Goal: Use online tool/utility: Utilize a website feature to perform a specific function

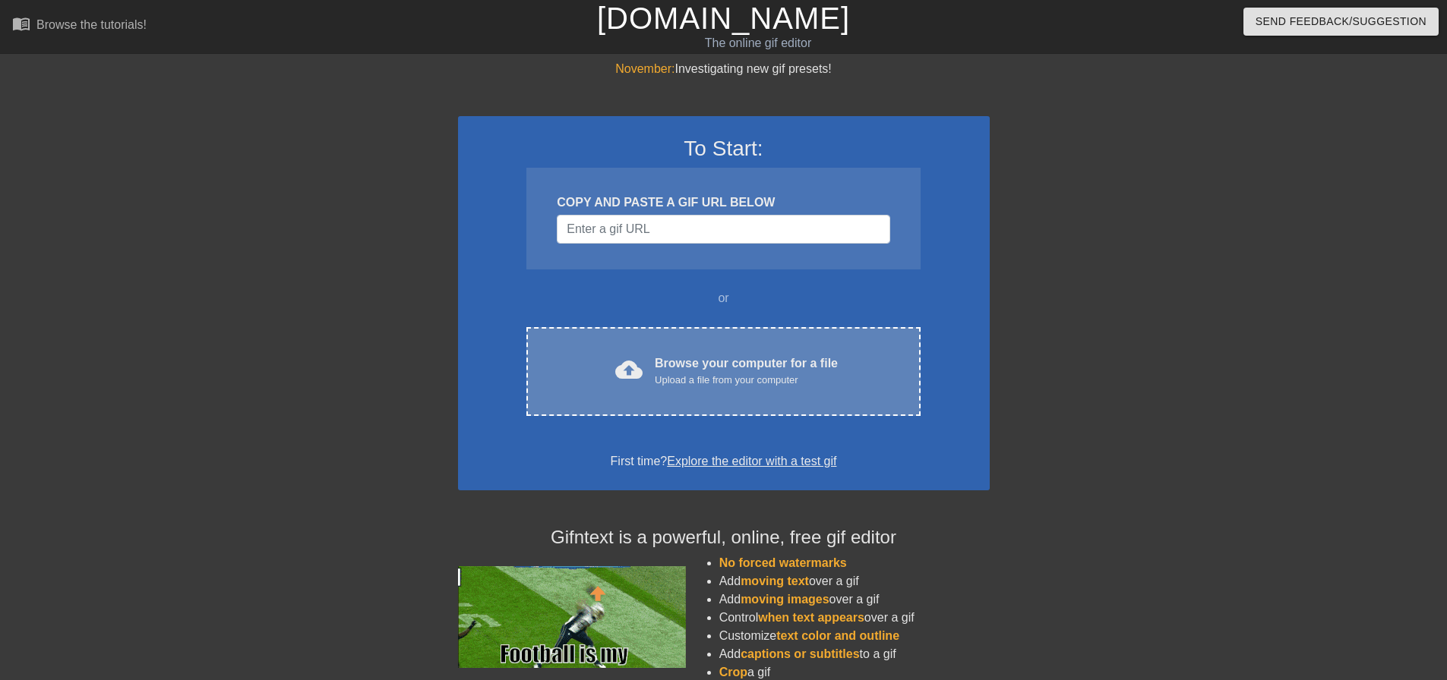
click at [682, 415] on div "cloud_upload Browse your computer for a file Upload a file from your computer C…" at bounding box center [722, 371] width 393 height 89
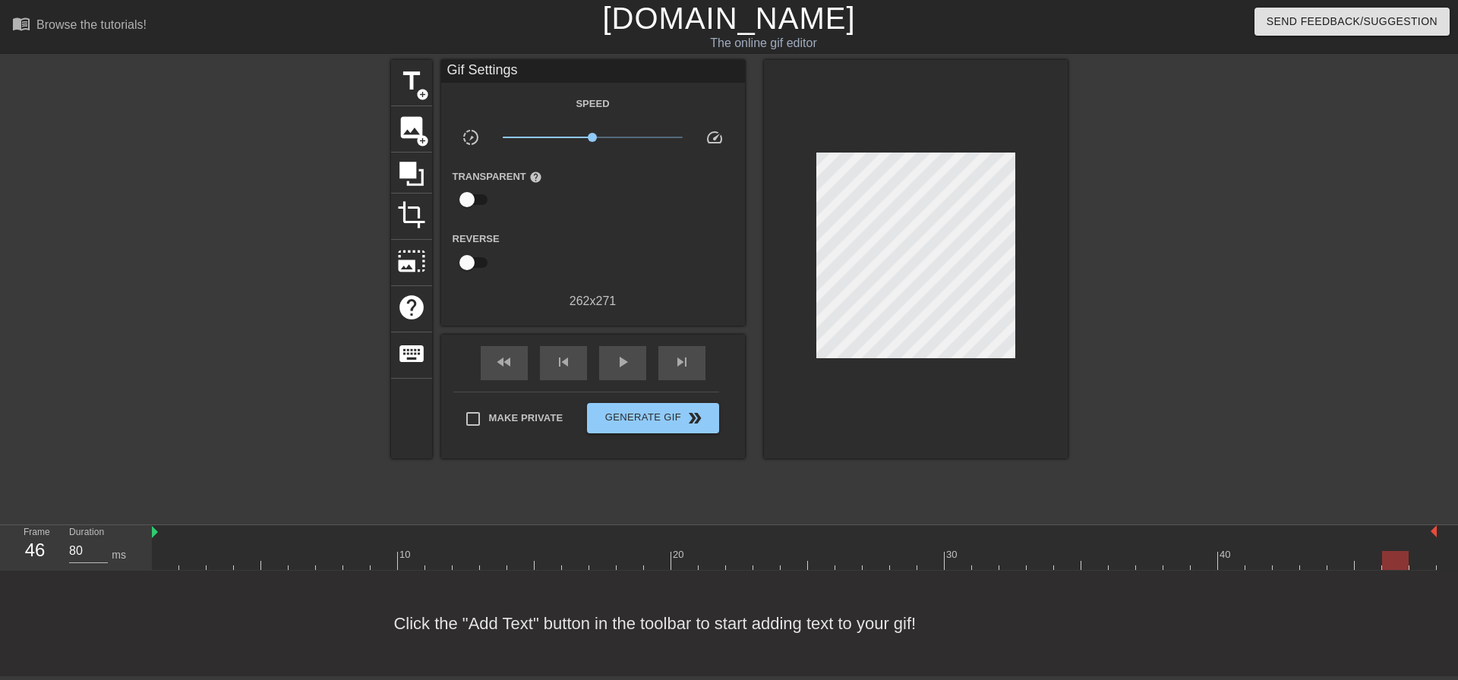
drag, startPoint x: 175, startPoint y: 564, endPoint x: 0, endPoint y: 466, distance: 200.9
click at [0, 476] on div "menu_book Browse the tutorials! Gifntext.com The online gif editor Send Feedbac…" at bounding box center [729, 338] width 1458 height 677
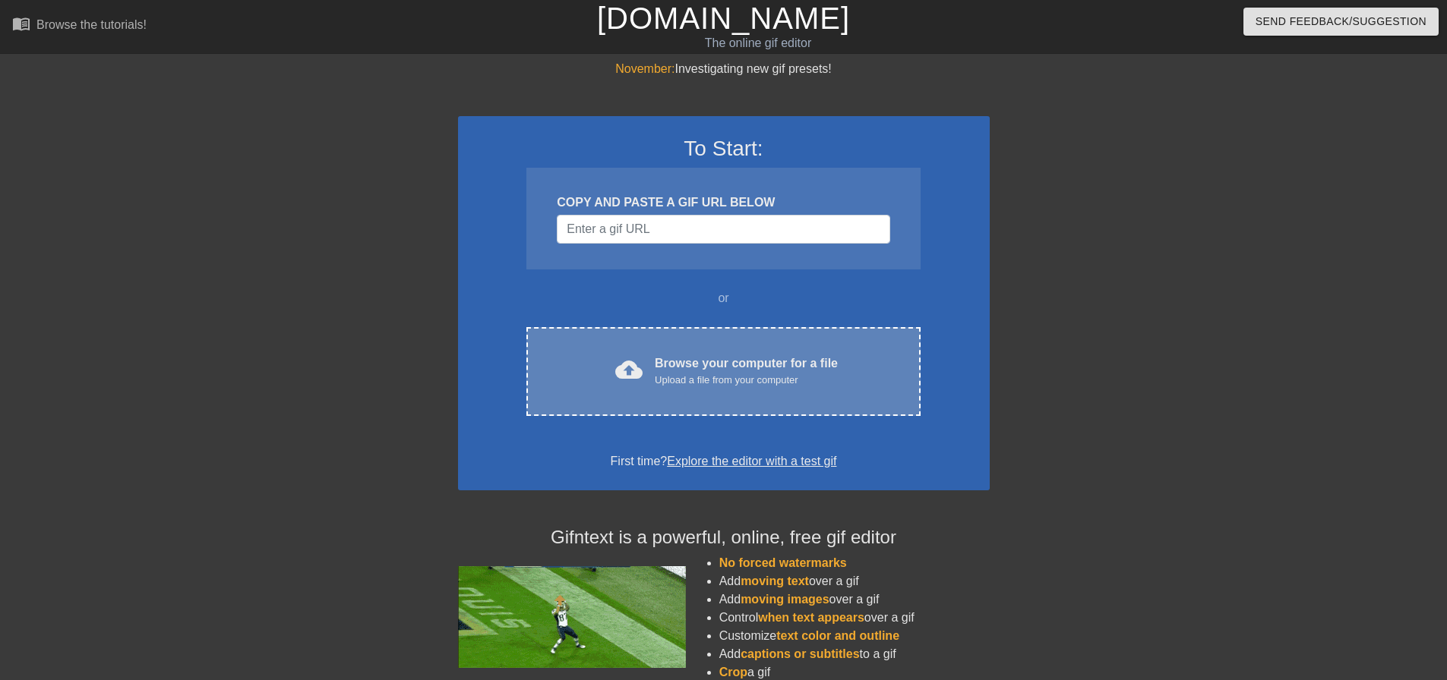
click at [669, 373] on div "Upload a file from your computer" at bounding box center [746, 380] width 183 height 15
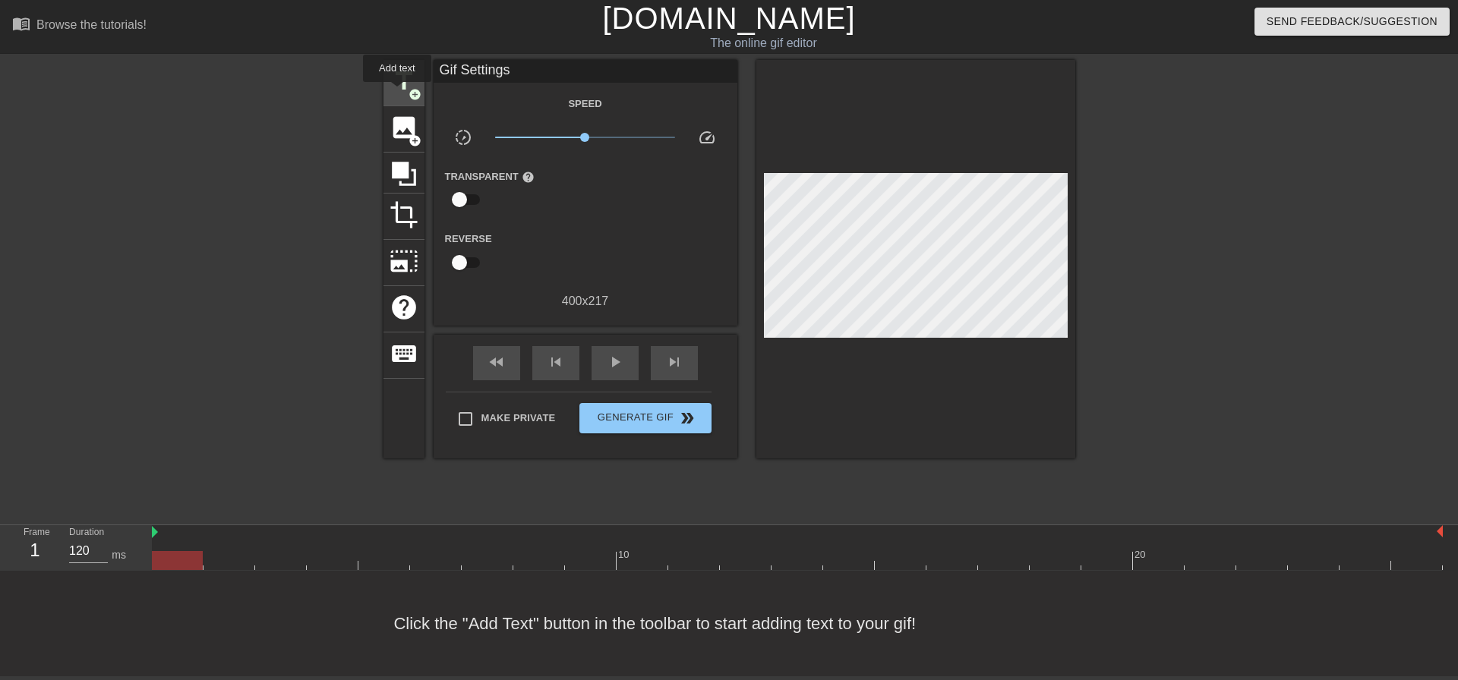
click at [397, 93] on span "title" at bounding box center [404, 81] width 29 height 29
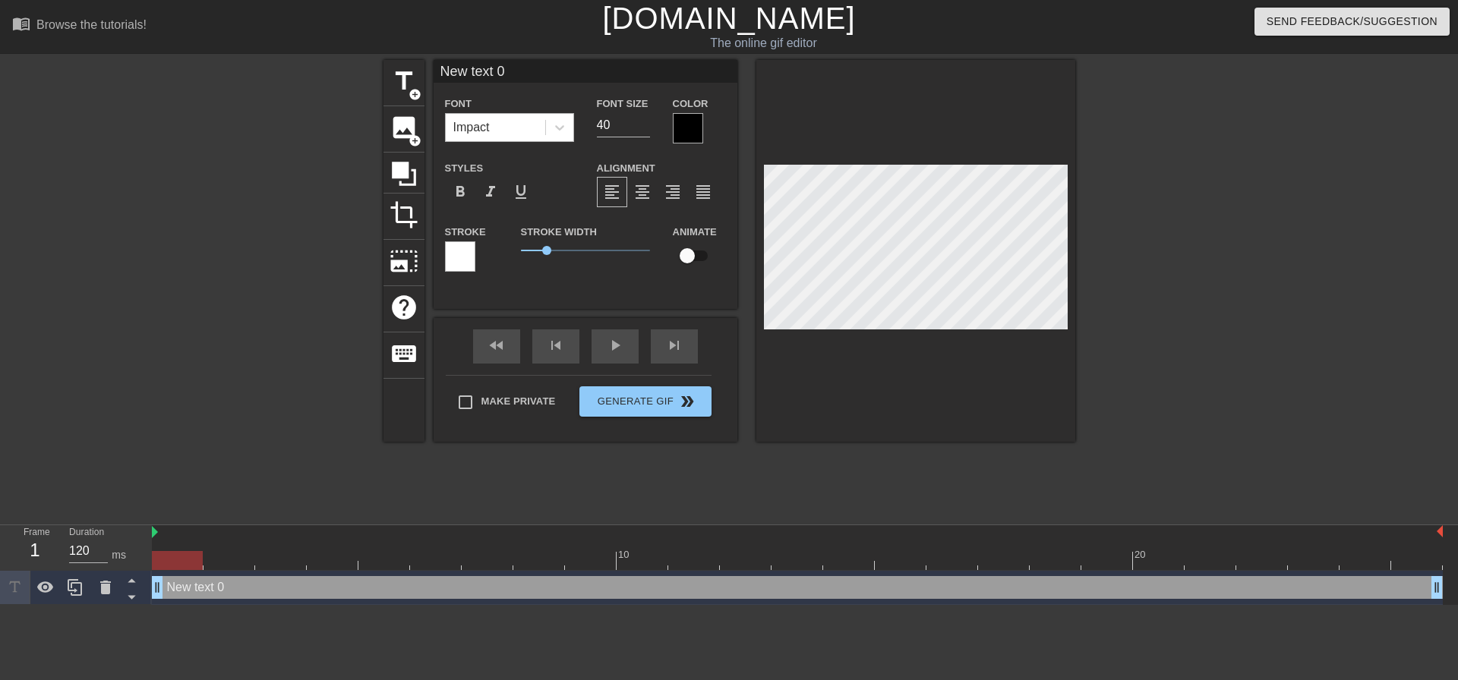
click at [515, 121] on div "Impact" at bounding box center [495, 127] width 99 height 27
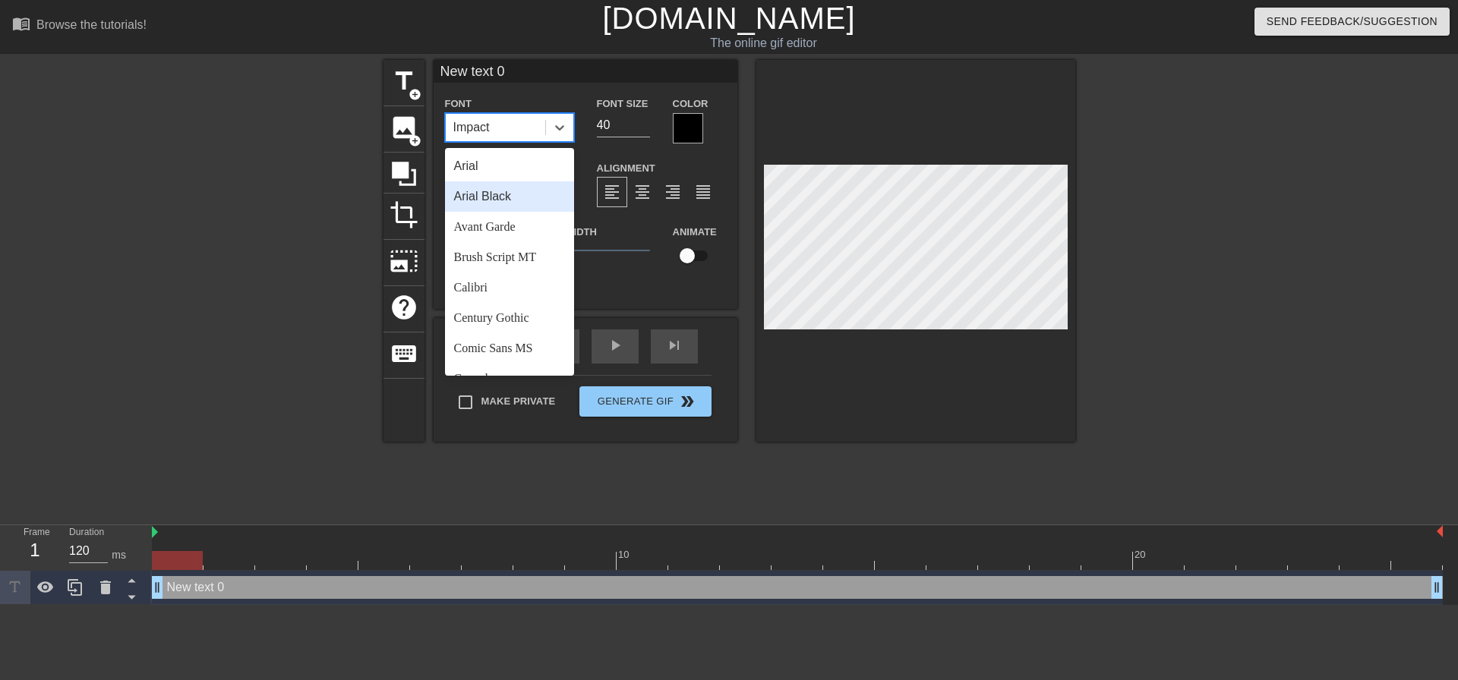
click at [506, 200] on div "Arial Black" at bounding box center [509, 196] width 129 height 30
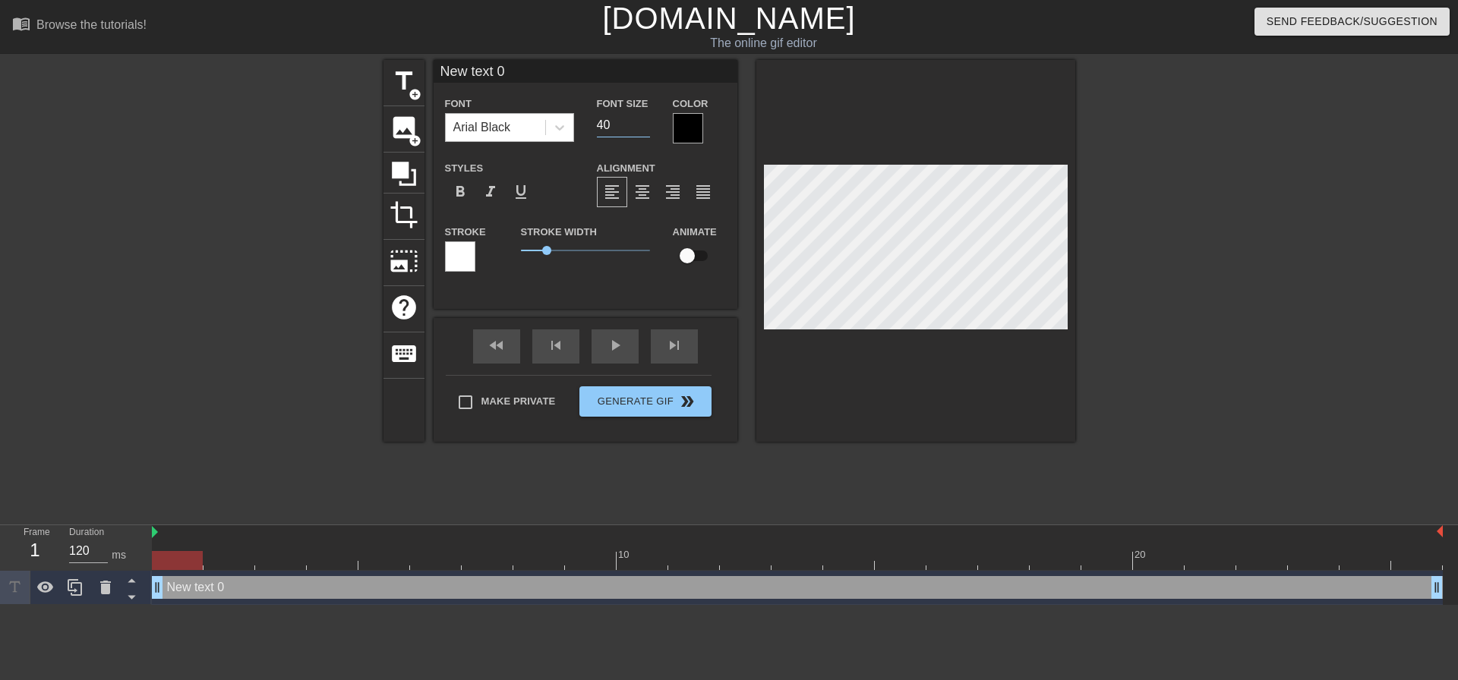
drag, startPoint x: 619, startPoint y: 129, endPoint x: 486, endPoint y: 118, distance: 133.3
click at [581, 121] on div "Font Arial Black Font Size 40 Color" at bounding box center [586, 118] width 304 height 49
type input "2"
type input "18"
click at [645, 187] on span "format_align_center" at bounding box center [642, 192] width 18 height 18
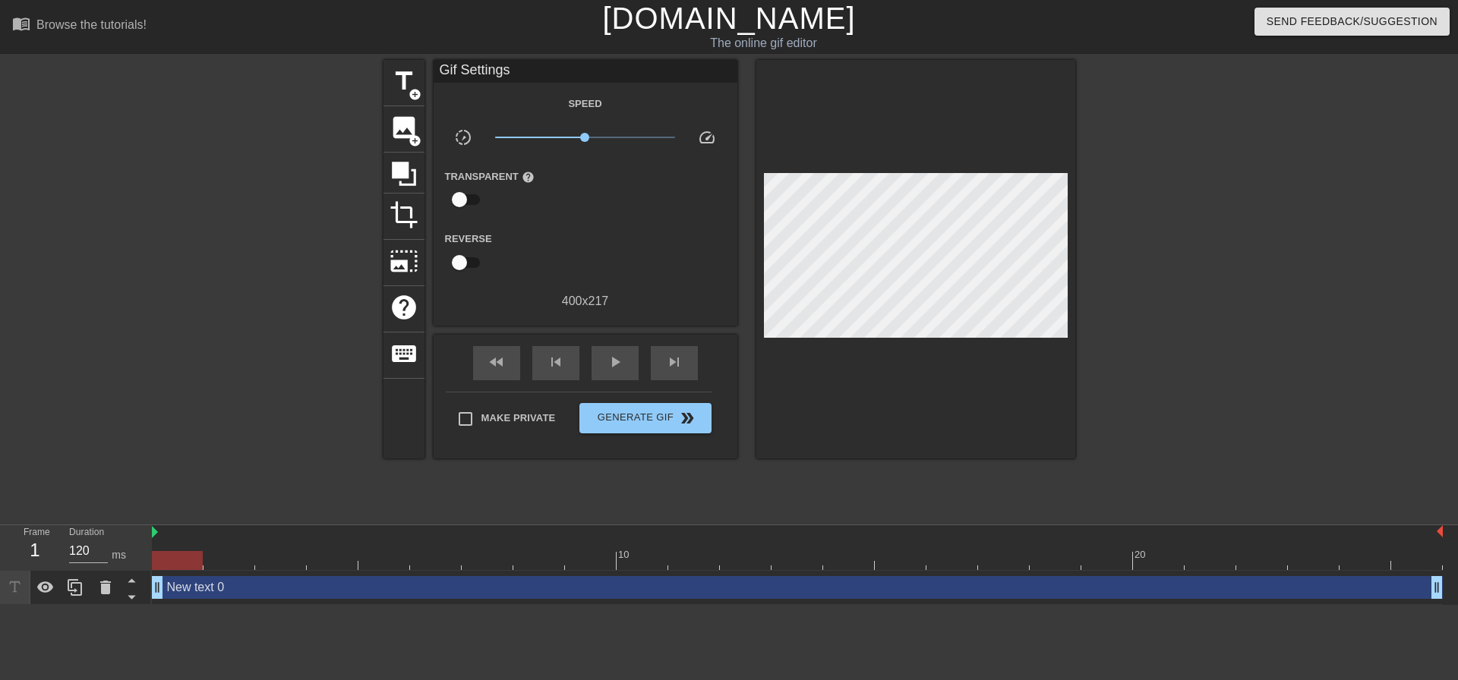
click at [501, 389] on div "fast_rewind skip_previous play_arrow skip_next Make Private Generate Gif double…" at bounding box center [586, 397] width 304 height 124
click at [471, 415] on input "Make Private" at bounding box center [466, 419] width 32 height 32
checkbox input "true"
drag, startPoint x: 191, startPoint y: 556, endPoint x: 71, endPoint y: 520, distance: 124.4
click at [0, 539] on div "Frame 1 Duration 120 ms 10 20 New text 0 drag_handle drag_handle" at bounding box center [729, 565] width 1458 height 80
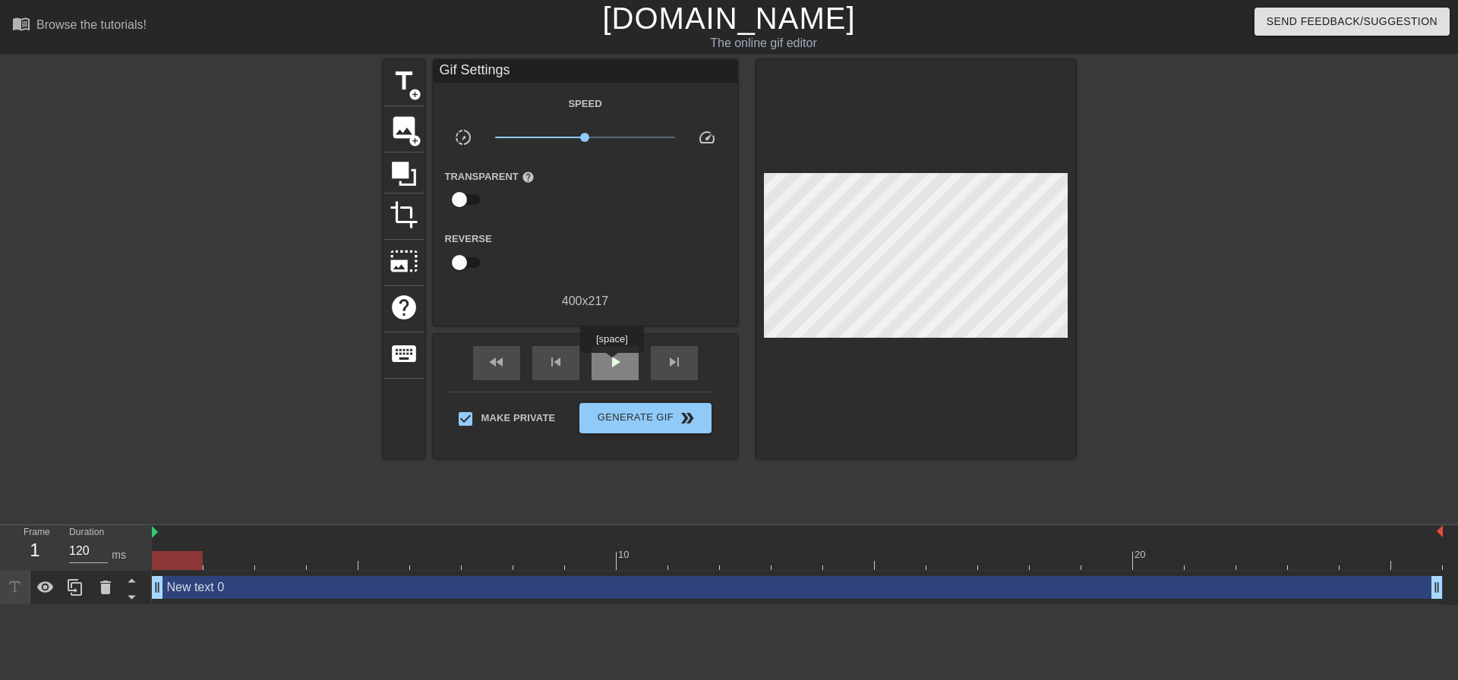
click at [606, 367] on div "play_arrow" at bounding box center [615, 363] width 47 height 34
click at [621, 359] on span "pause" at bounding box center [615, 362] width 18 height 18
drag, startPoint x: 947, startPoint y: 556, endPoint x: 157, endPoint y: 520, distance: 790.5
click at [193, 535] on div "10 20" at bounding box center [797, 547] width 1291 height 45
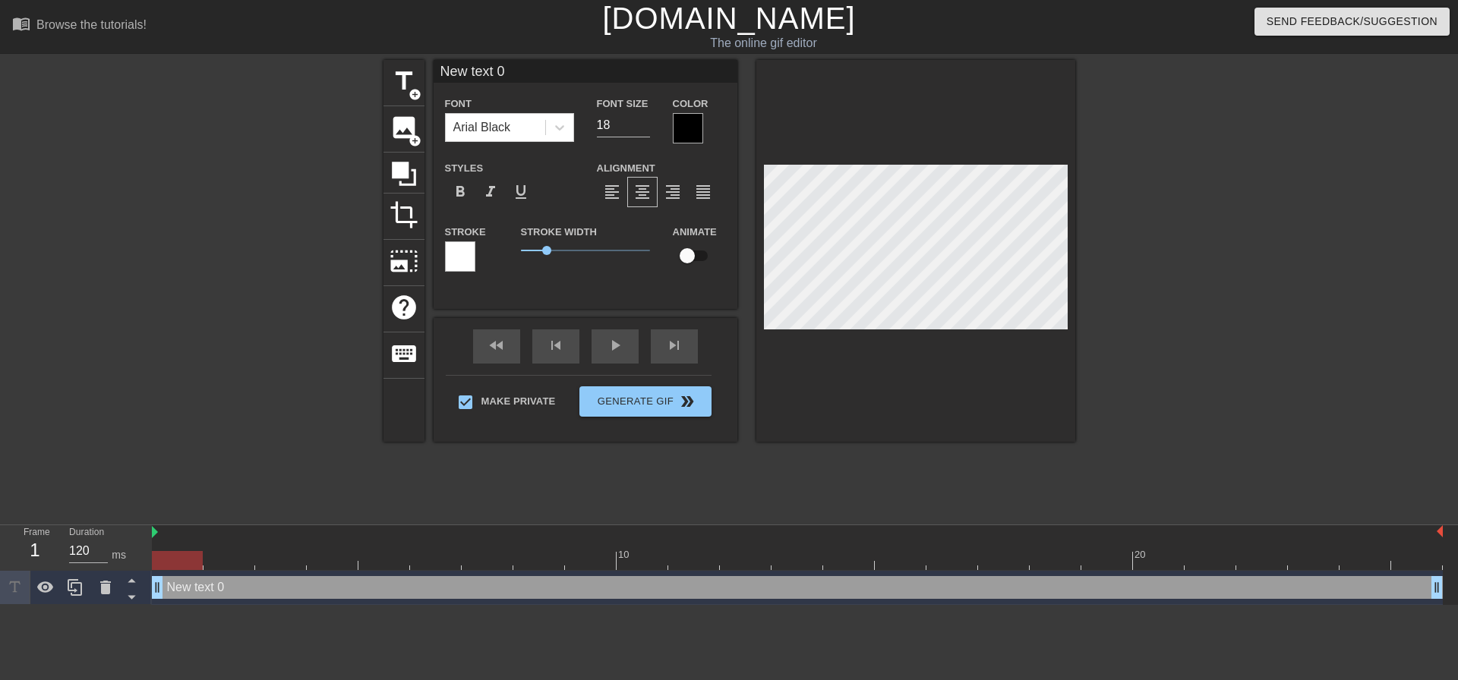
scroll to position [2, 5]
type input "D"
type textarea "D"
type input "Da"
type textarea "Da"
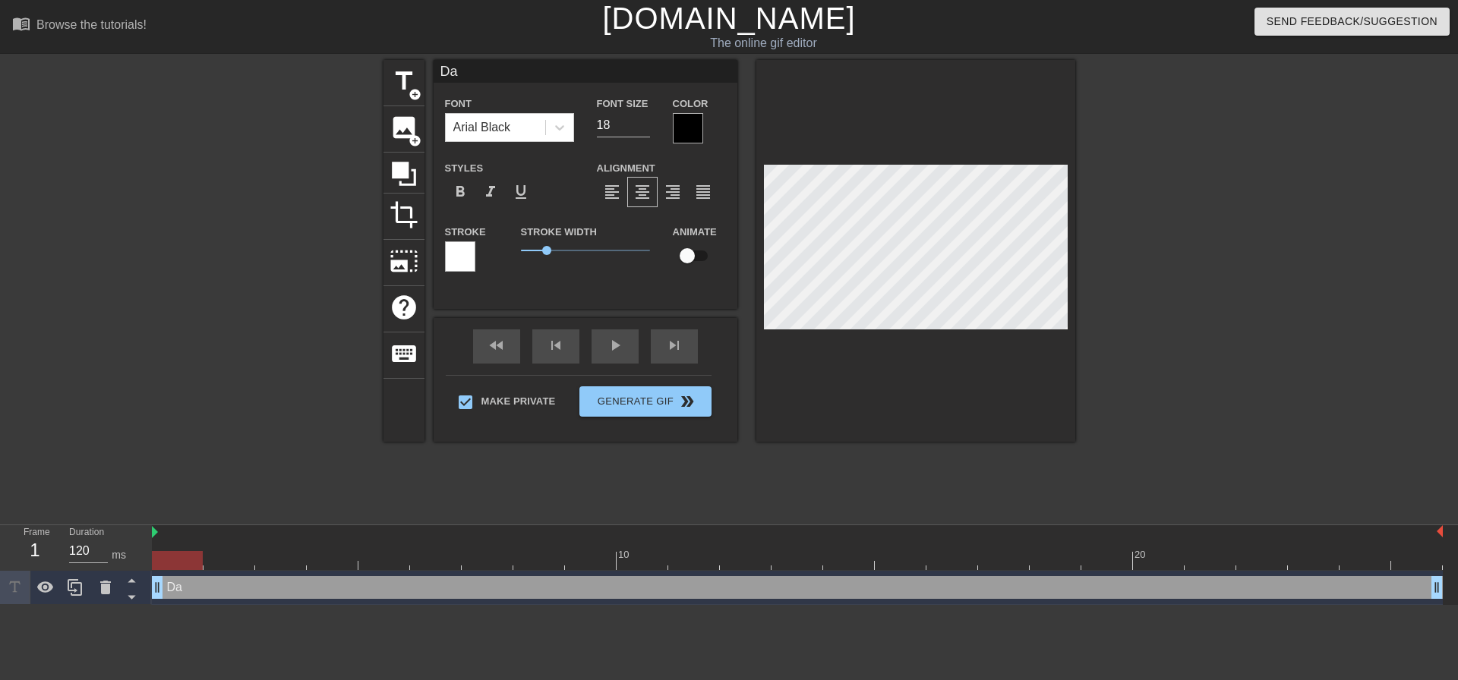
type input "Dad"
type textarea "Dad"
type input "Dadd"
type textarea "Dadd"
type input "Daddy"
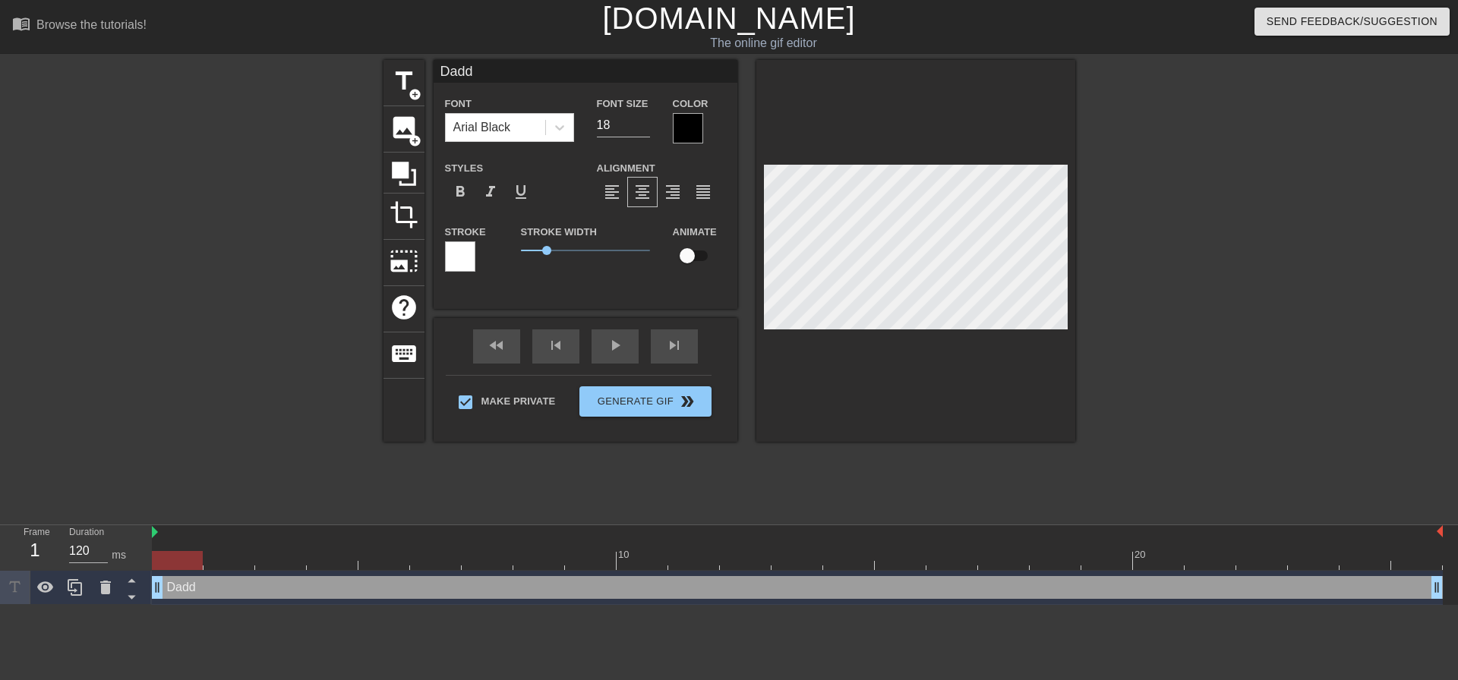
type textarea "Daddy"
type input "Dadd"
type textarea "Dadd"
type input "Dad"
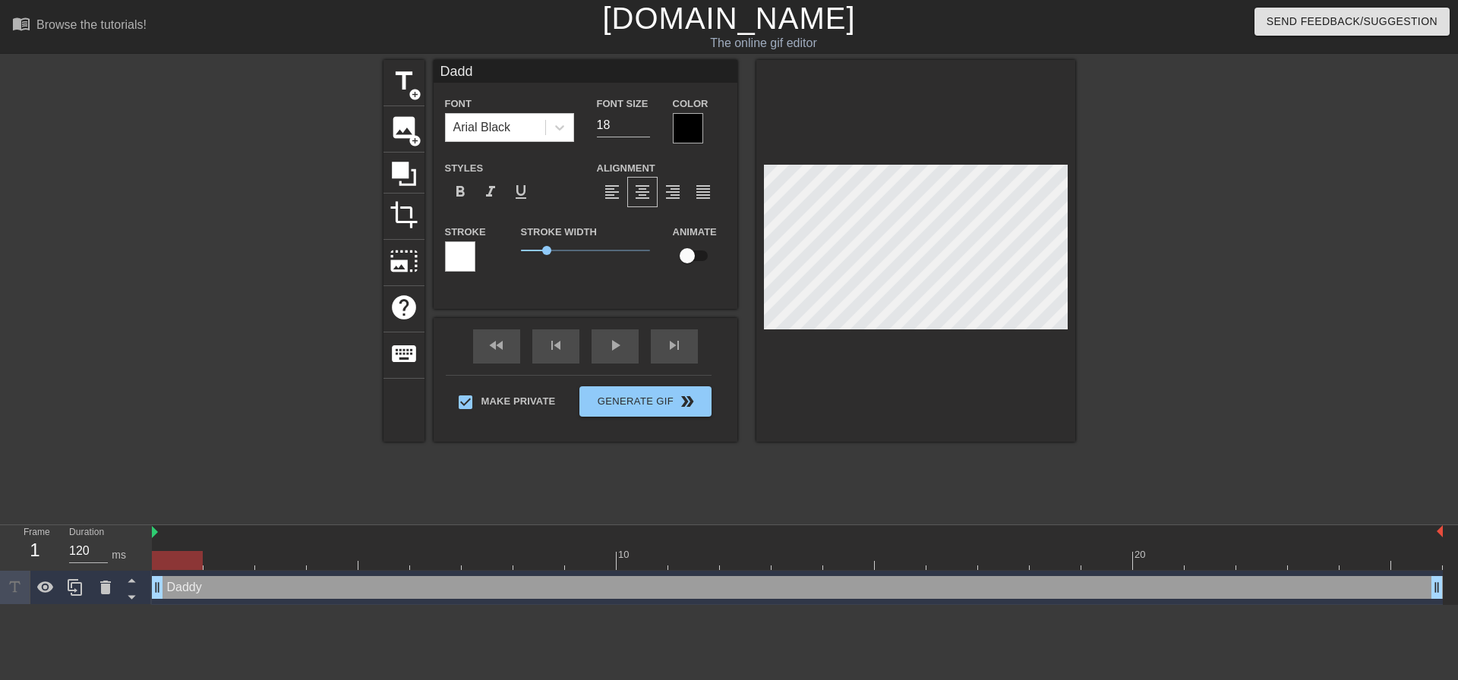
type textarea "Dad"
type input "Dadd"
type textarea "Dadd"
type input "Daddu"
type textarea "Daddu"
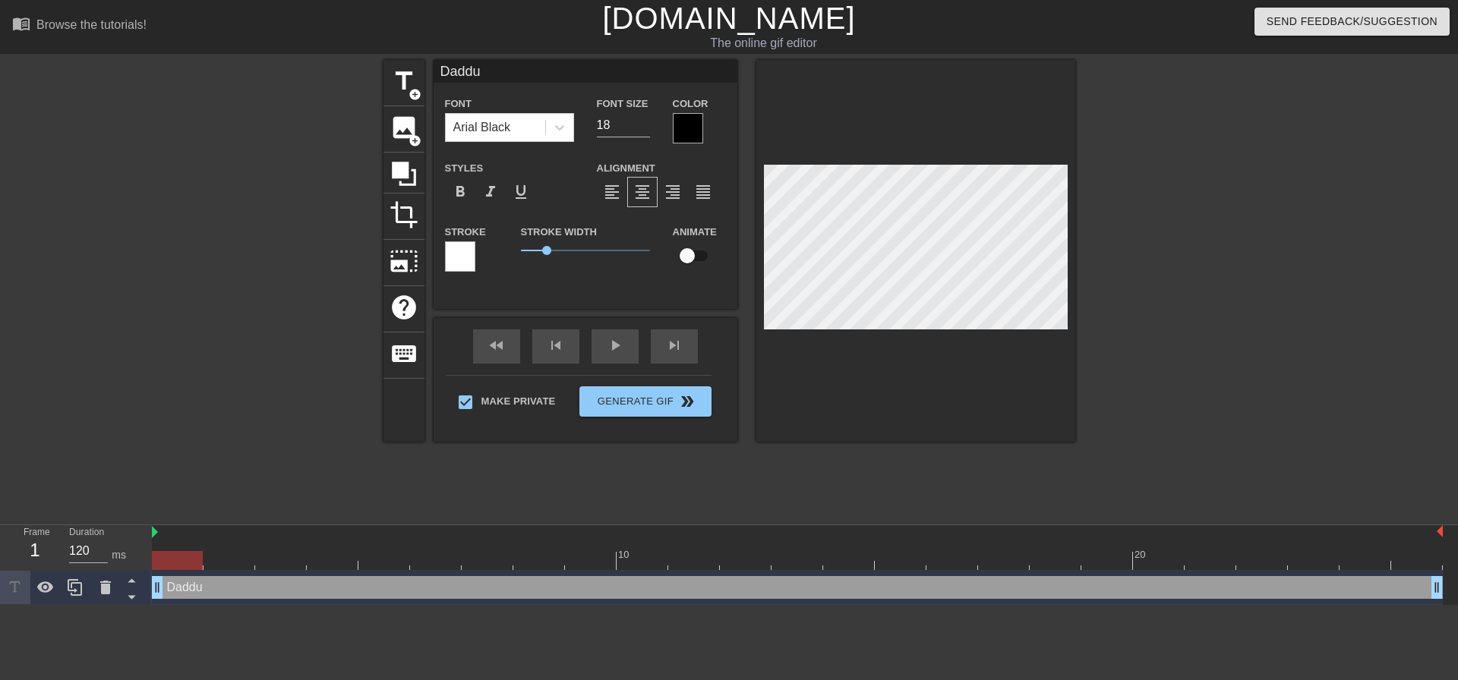
type input "Dadd"
type textarea "Dadd"
type input "Daddy"
type textarea "Daddy"
type input "Daddy"
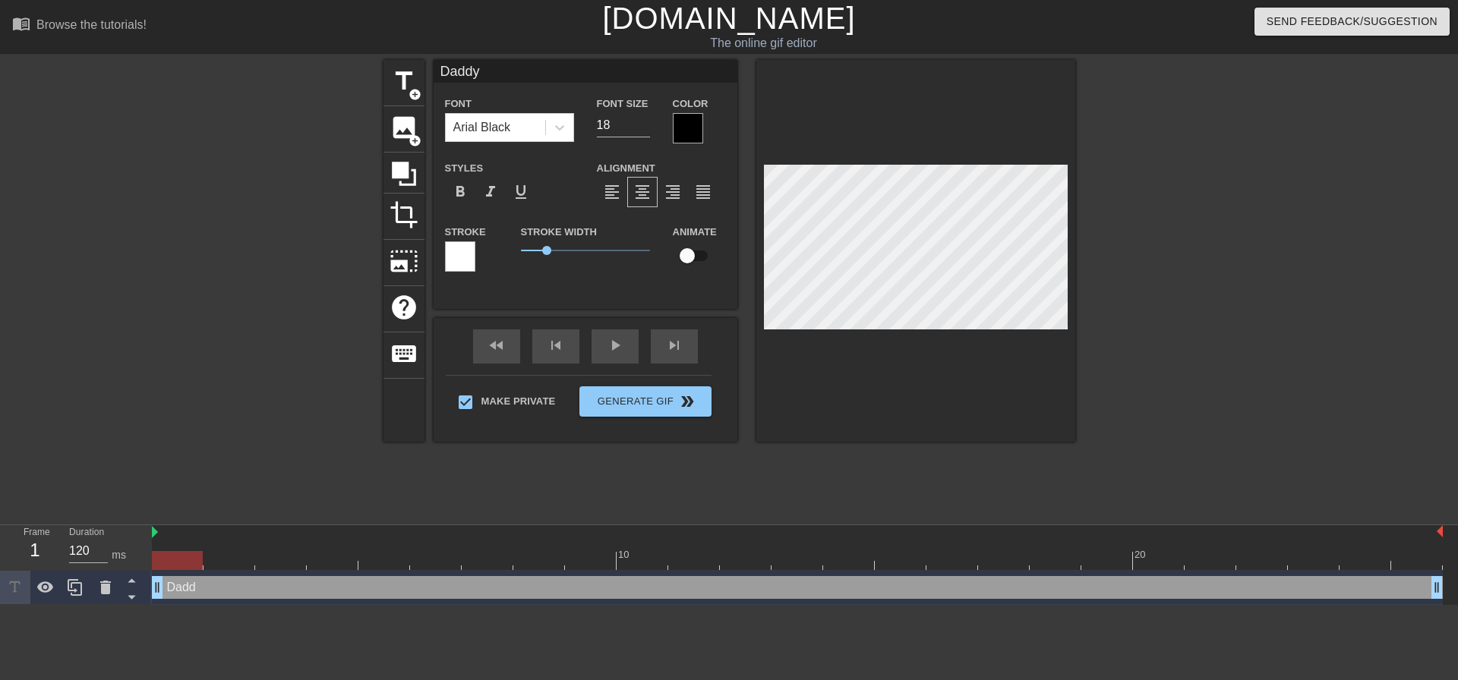
type textarea "Daddy"
type input "Daddy p"
type textarea "Daddy p"
type input "Daddy pl"
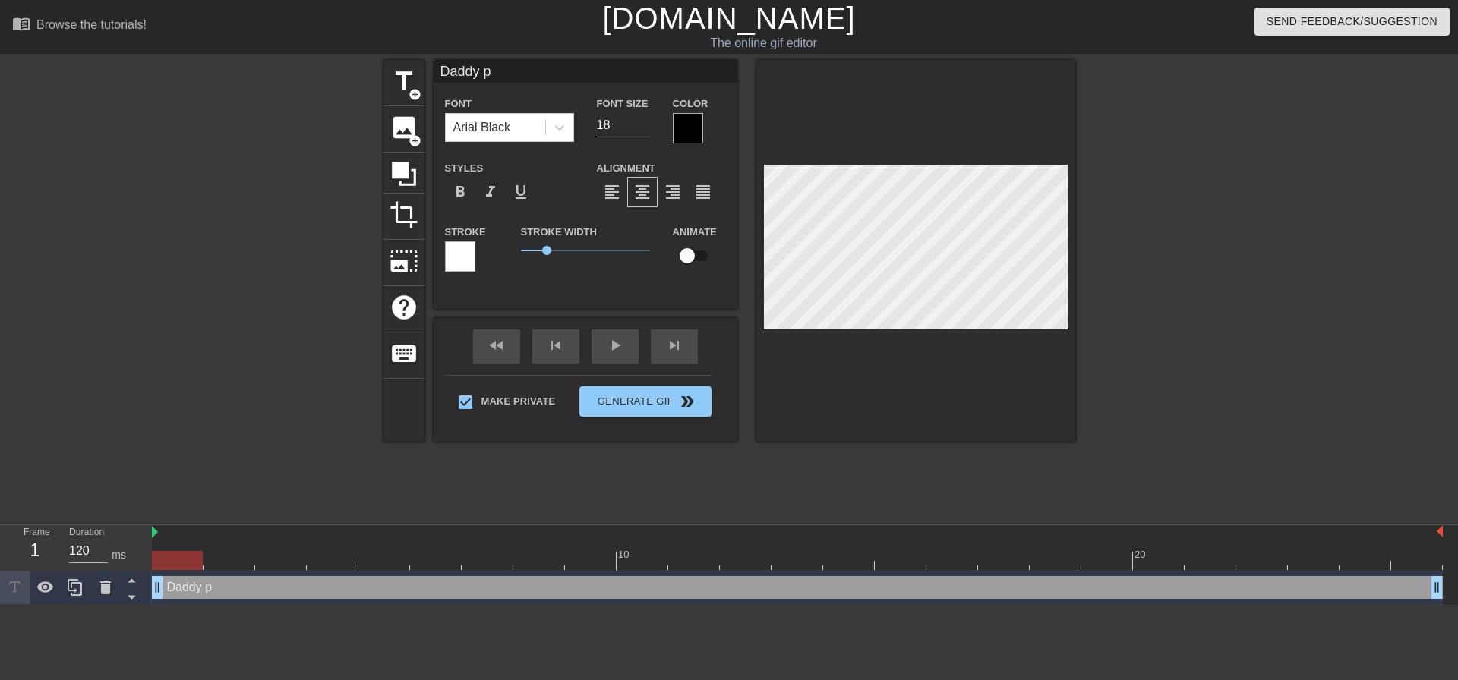
type textarea "Daddy pl"
type input "Daddy ple"
type textarea "Daddy ple"
type input "Daddy plea"
type textarea "Daddy plea"
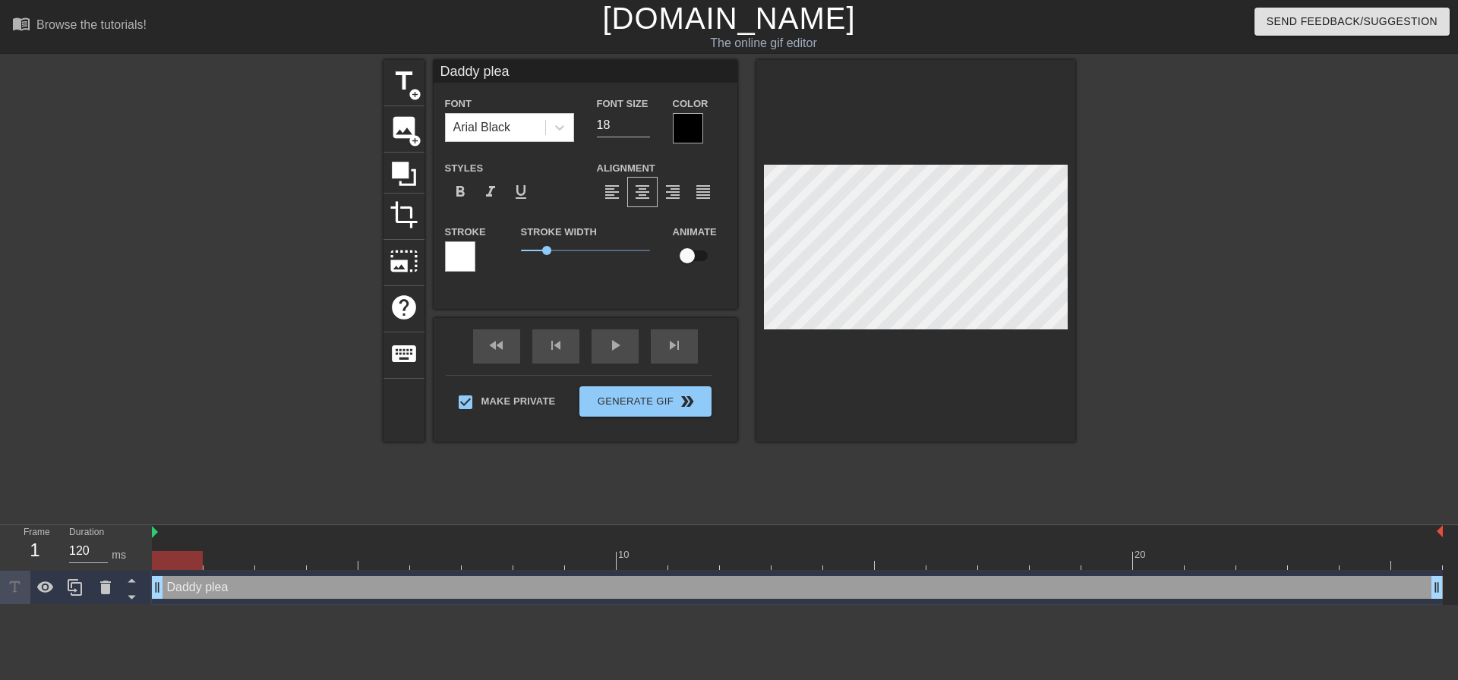
scroll to position [2, 5]
type input "Daddy pleas"
type textarea "Daddy pleas"
type input "Daddy please"
type textarea "Daddy please"
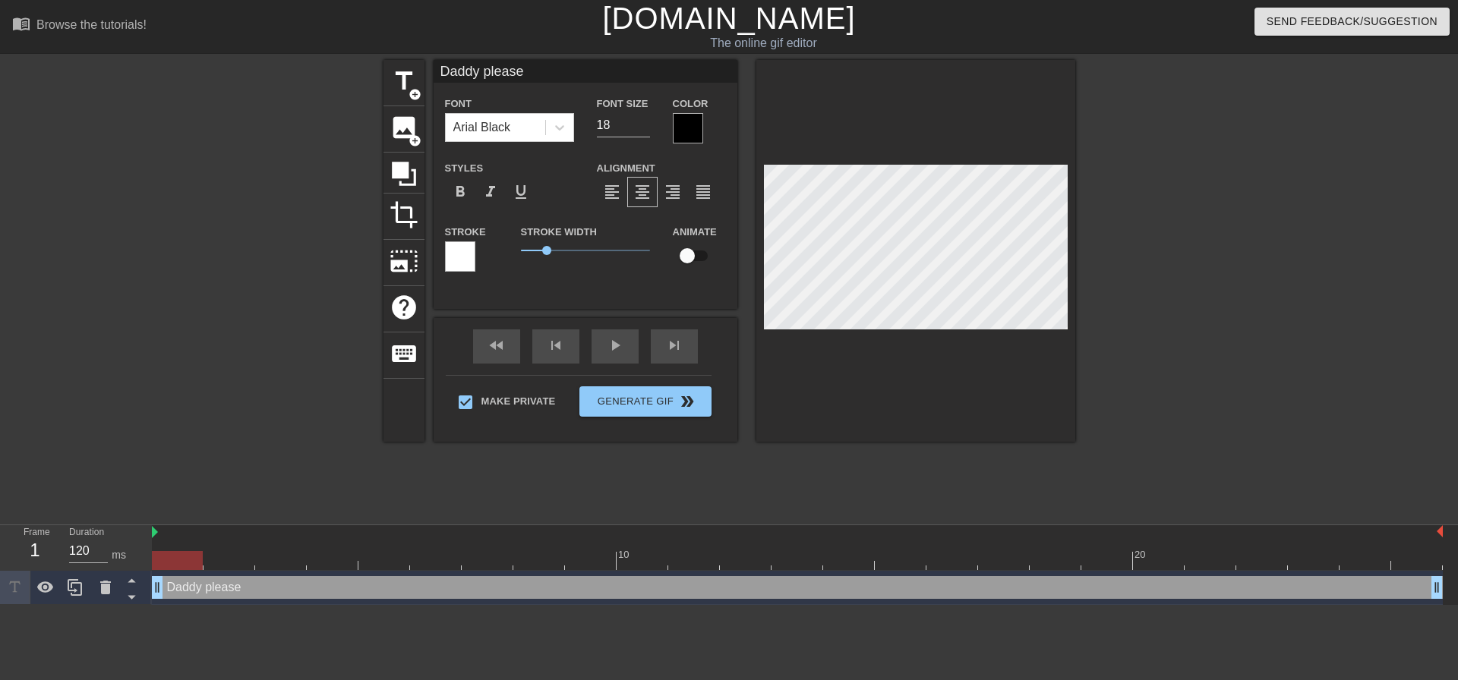
type input "Daddy please!"
type textarea "Daddy please!"
type input "Daddy please!"
type textarea "Daddy please!"
type input "Daddy please! M"
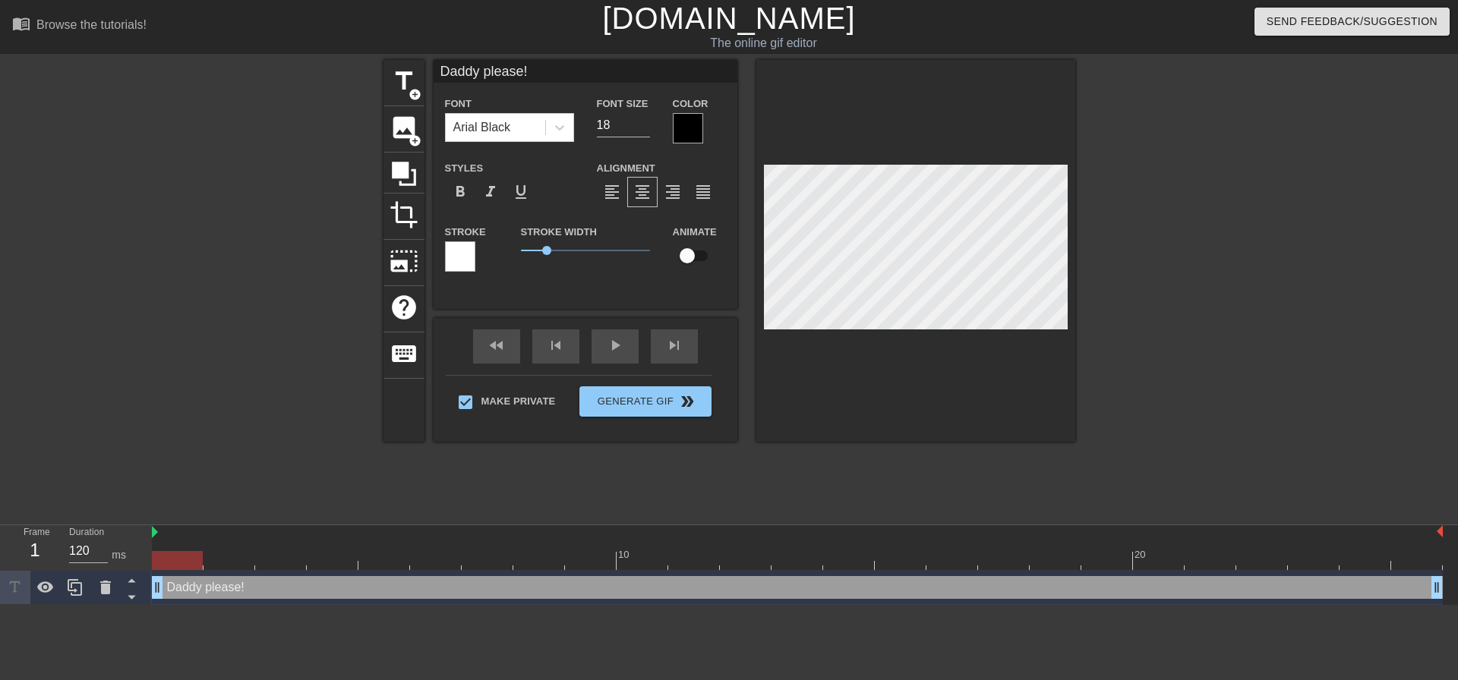
type textarea "Daddy please! M"
type input "Daddy please! My"
type textarea "Daddy please! My"
type input "Daddy please! My"
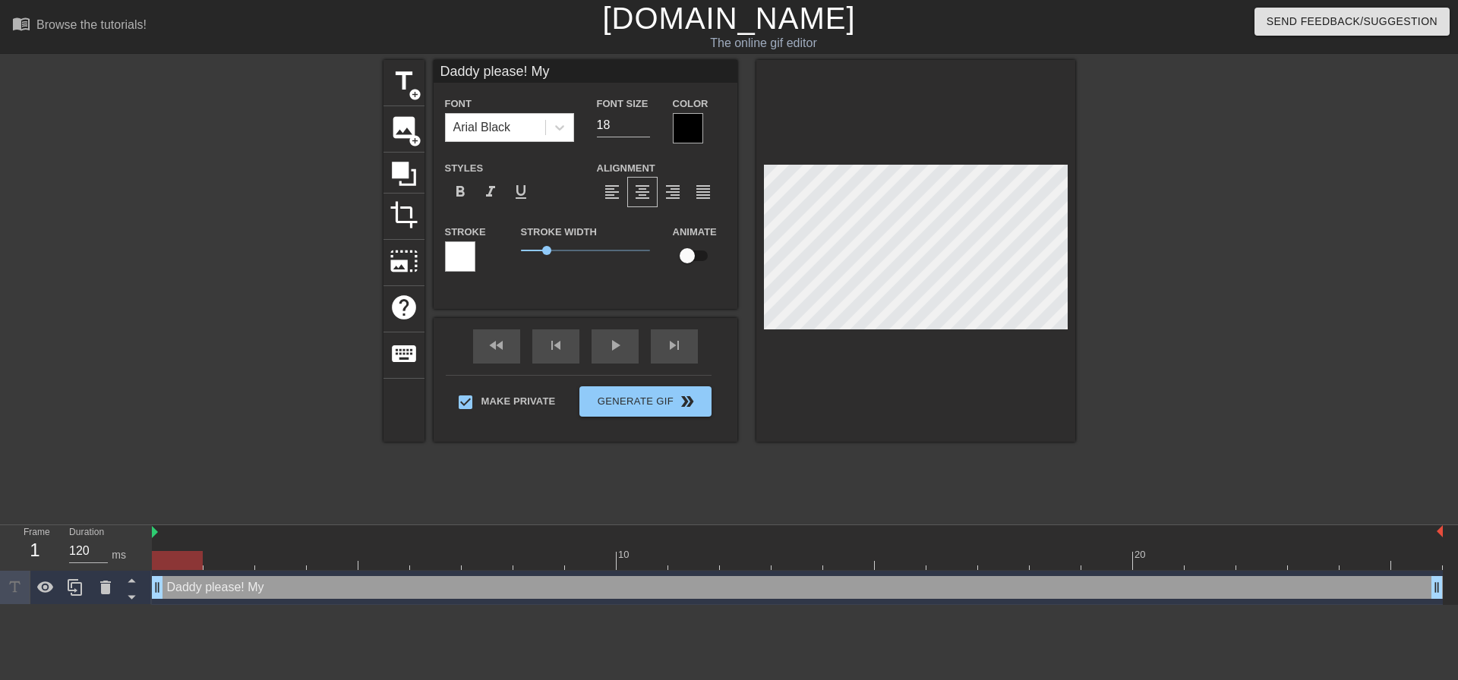
type textarea "Daddy please! My"
type input "Daddy please! My b"
type textarea "Daddy please! My b"
type input "Daddy please! My bu"
type textarea "Daddy please! My bu"
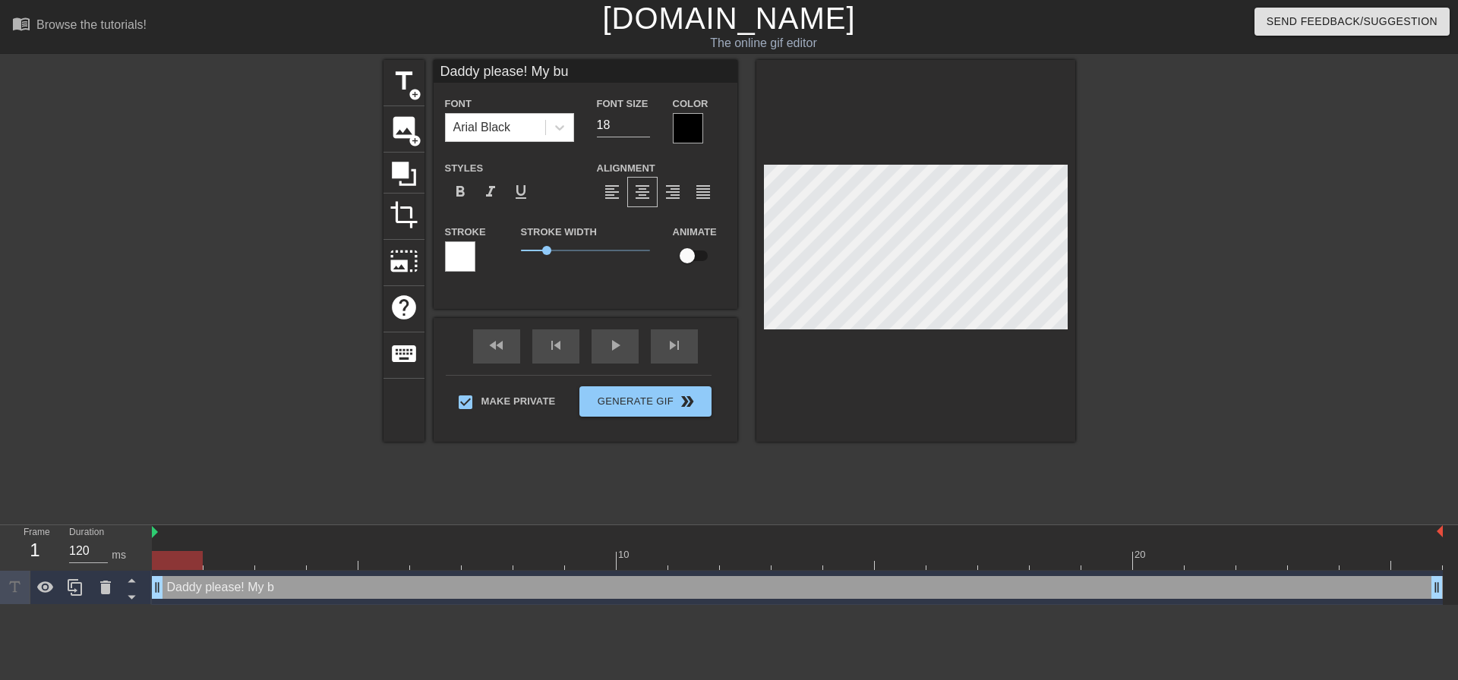
type input "Daddy please! My bum"
type textarea "Daddy please! My bum"
type input "Daddy please! My bum"
type textarea "Daddy please! My bum"
type input "Daddy please! My bum c"
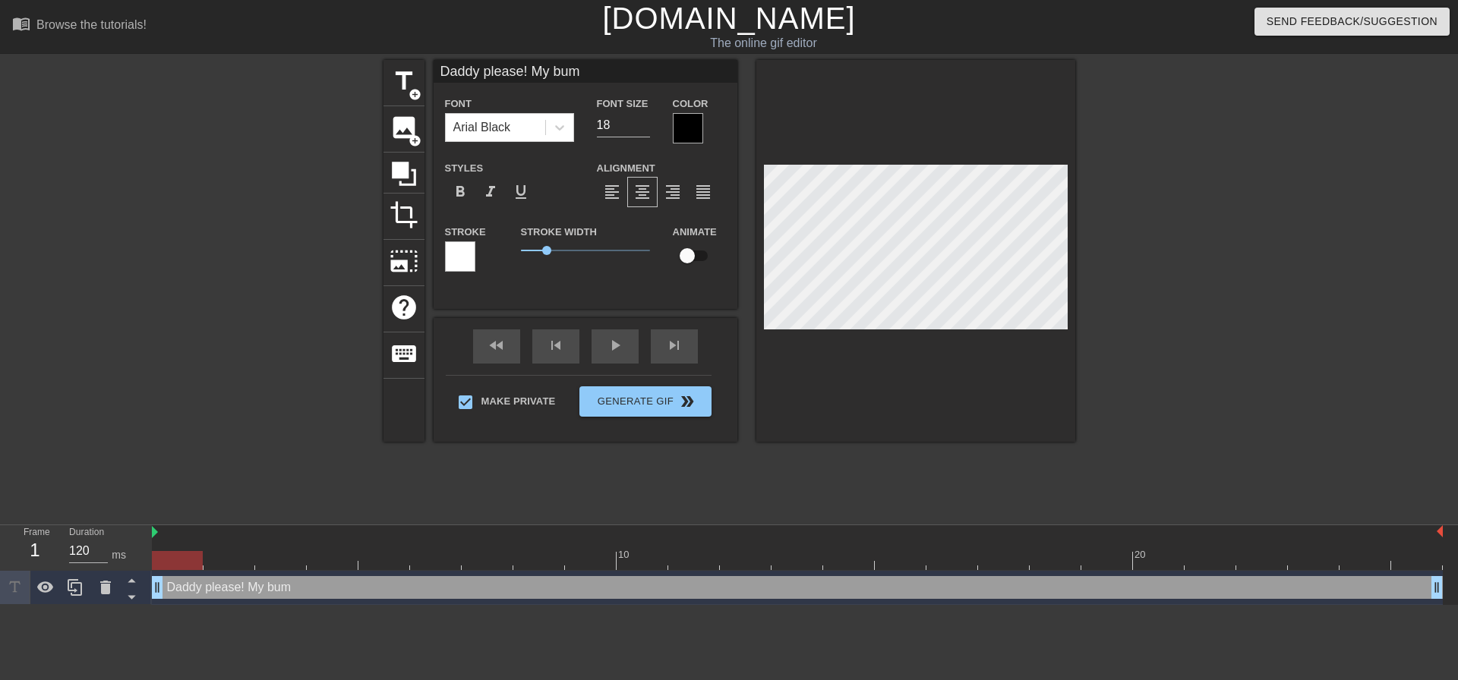
type textarea "Daddy please! My bum c"
type input "Daddy please! My bum ca"
type textarea "Daddy please! My bum ca"
type input "Daddy please! My bum can"
type textarea "Daddy please! My bum cant"
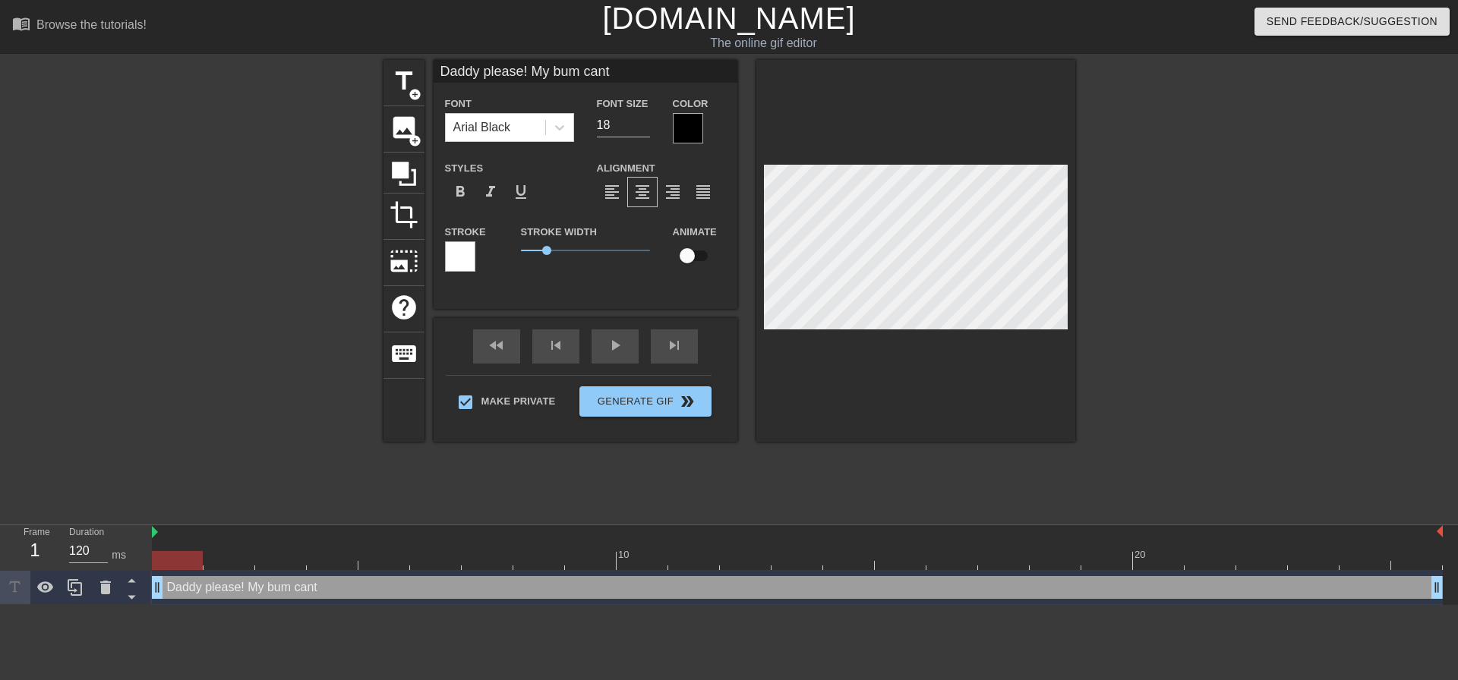
type input "Daddy please! My bum cant"
type textarea "Daddy please! My bum cant"
type input "Daddy please! My bum cantt"
type textarea "Daddy please! My bum cant t"
type input "Daddy please! My bum cantta"
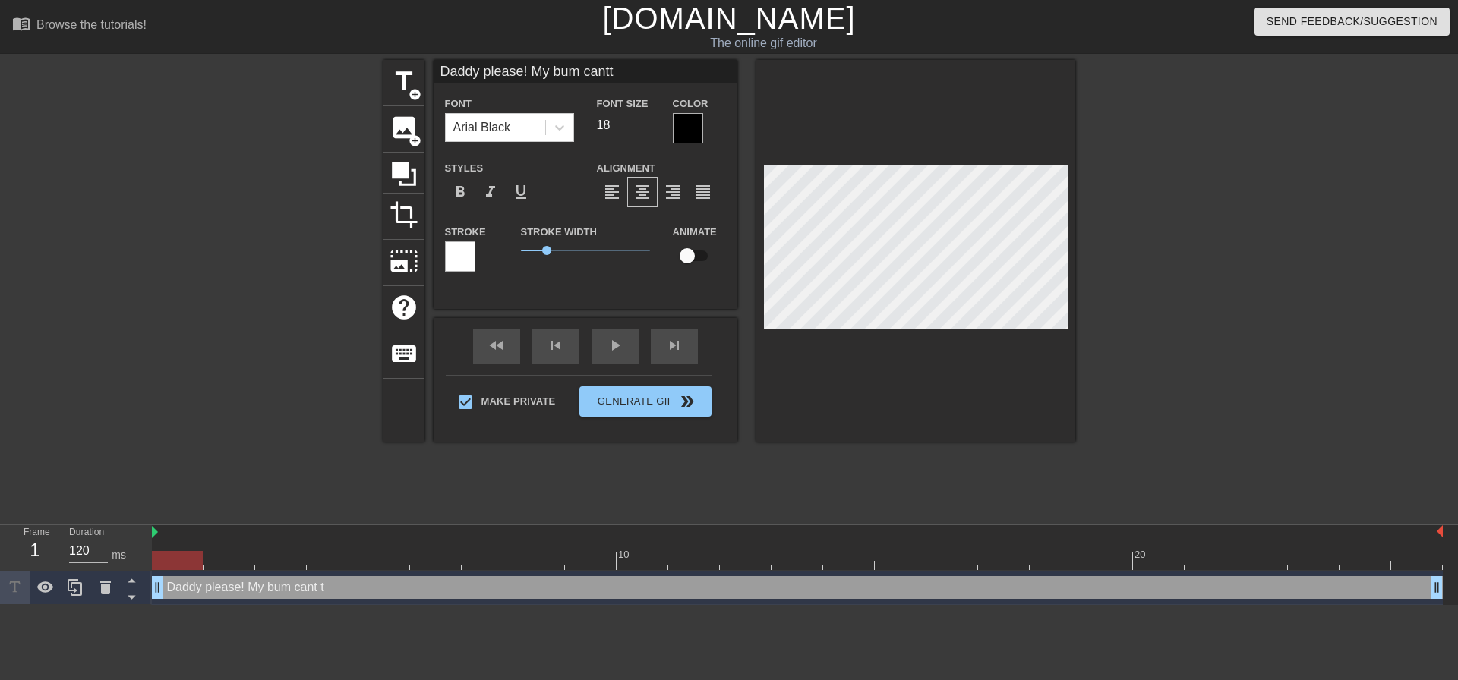
type textarea "Daddy please! My bum cant ta"
type input "Daddy please! My bum canttak"
type textarea "Daddy please! My bum cant tak"
type input "Daddy please! My bum canttake"
type textarea "Daddy please! My bum cant take"
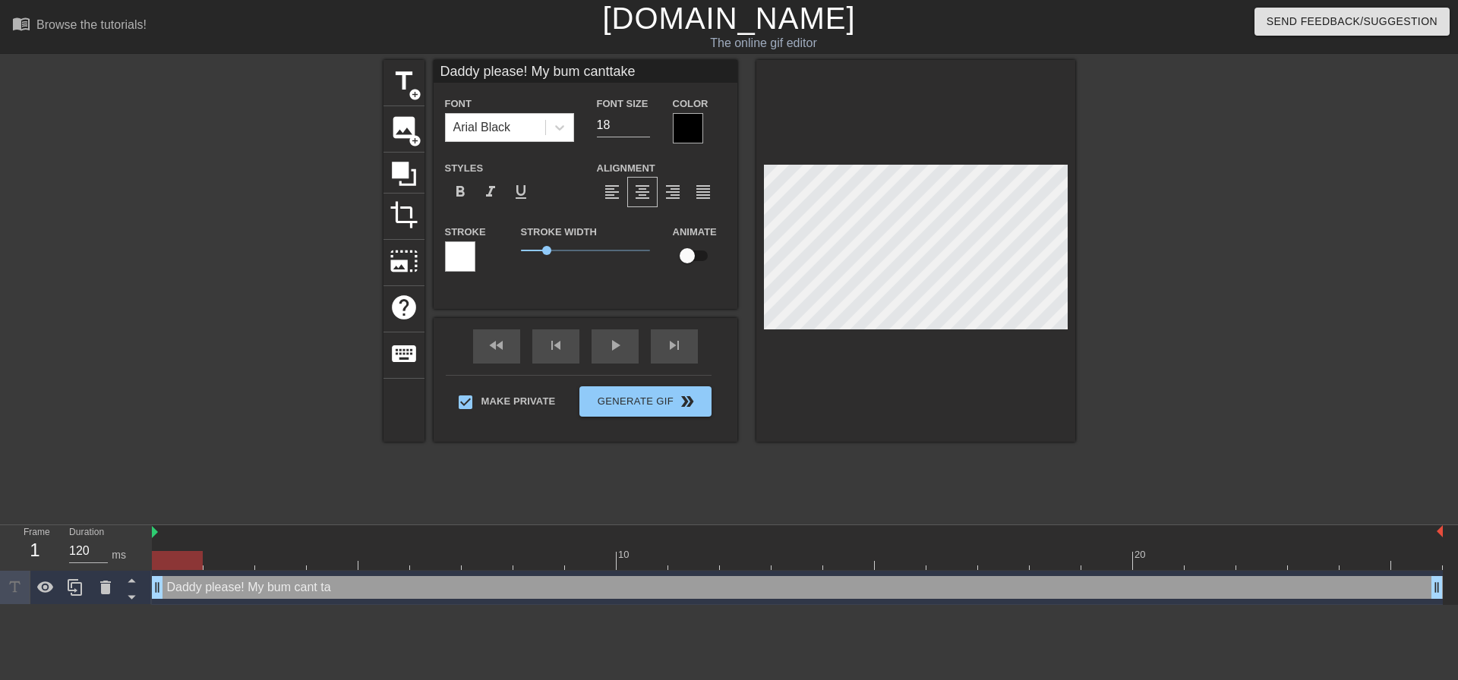
type input "Daddy please! My bum canttake"
type textarea "Daddy please! My bum cant take"
type input "Daddy please! My bum canttake m"
type textarea "Daddy please! My bum cant take m"
type input "Daddy please! My bum canttake mu"
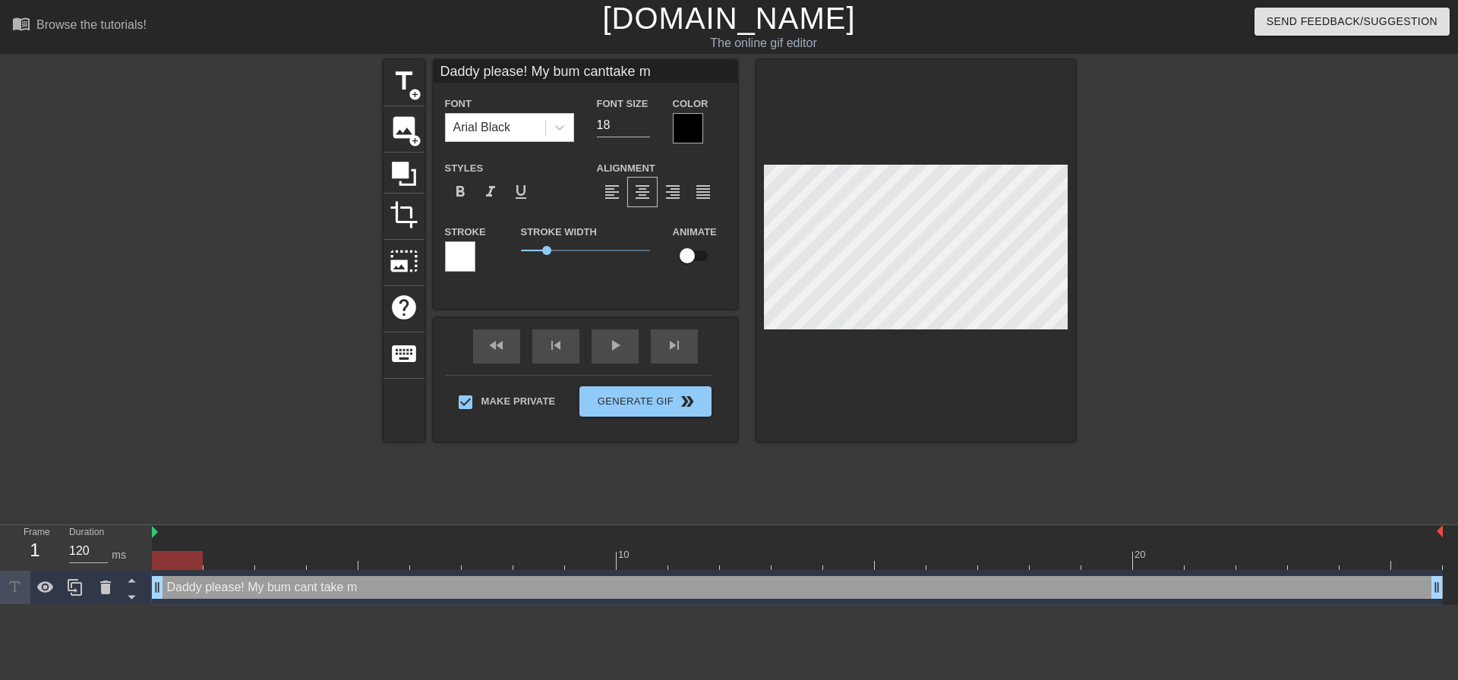
type textarea "Daddy please! My bum cant take mu"
type input "Daddy please! My bum canttake muc"
type textarea "Daddy please! My bum cant take muc"
type input "Daddy please! My bum canttake much"
type textarea "Daddy please! My bum cant take much"
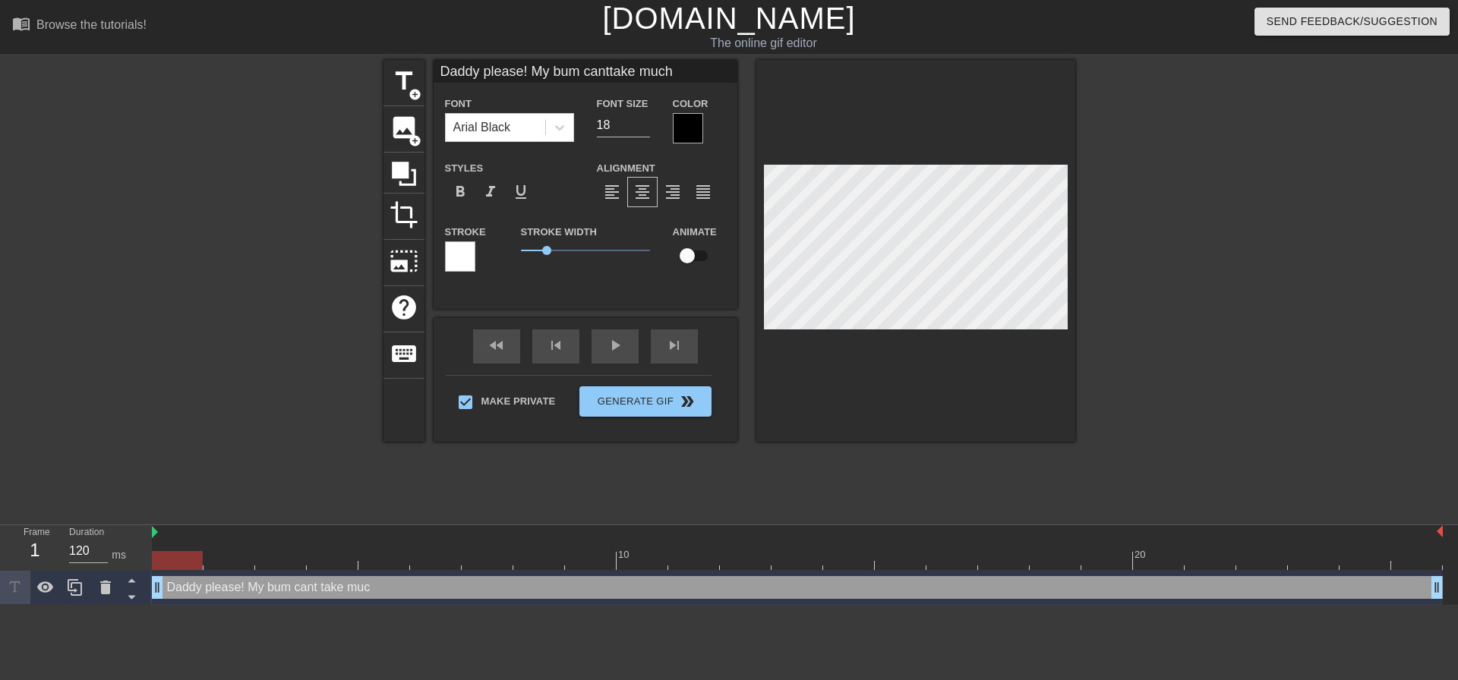
type input "Daddy please! My bum canttake much"
type textarea "Daddy please! My bum cant take much"
type input "Daddy please! My bum canttake much m"
type textarea "Daddy please! My bum cant take much m"
type input "Daddy please! My bum canttake much mo"
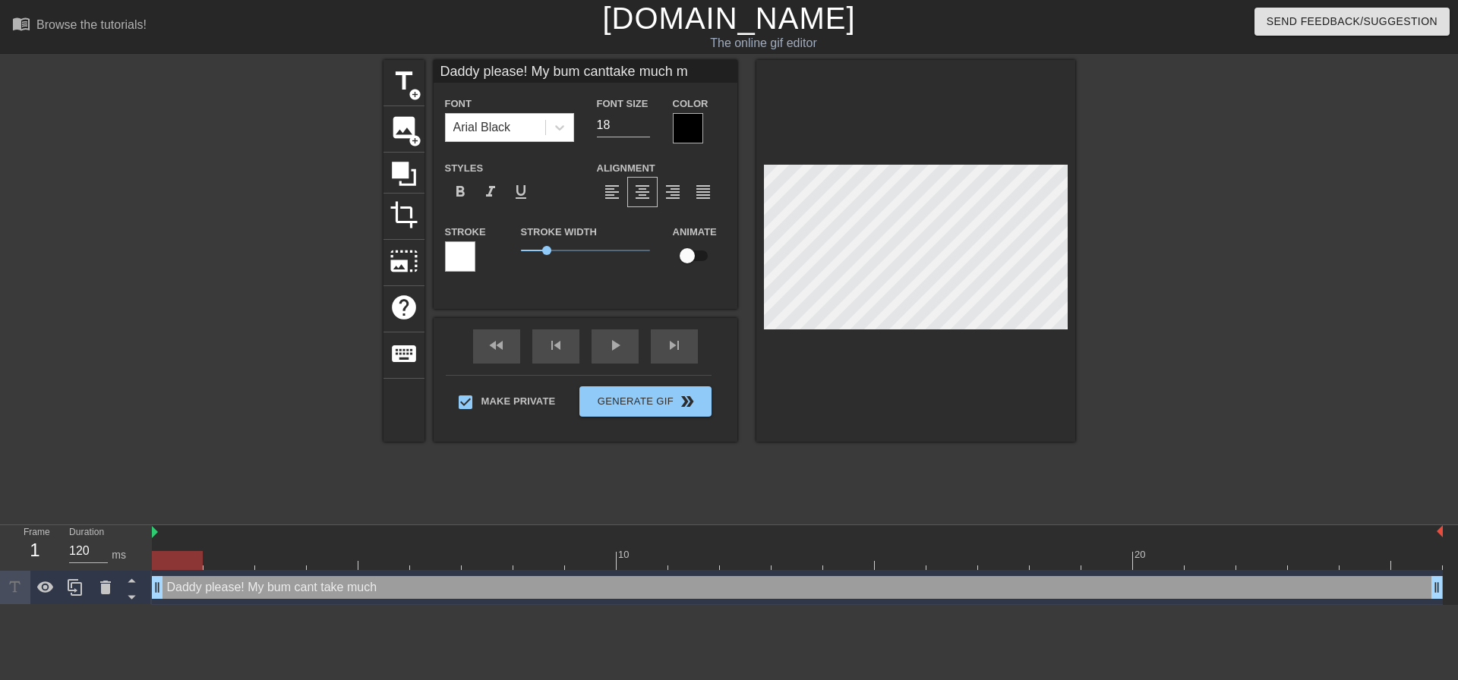
type textarea "Daddy please! My bum cant take much mo"
type input "Daddy please! My bum canttake much mor"
type textarea "Daddy please! My bum cant take much mor"
type input "Daddy please! My bum canttake much more"
type textarea "Daddy please! My bum cant take much more"
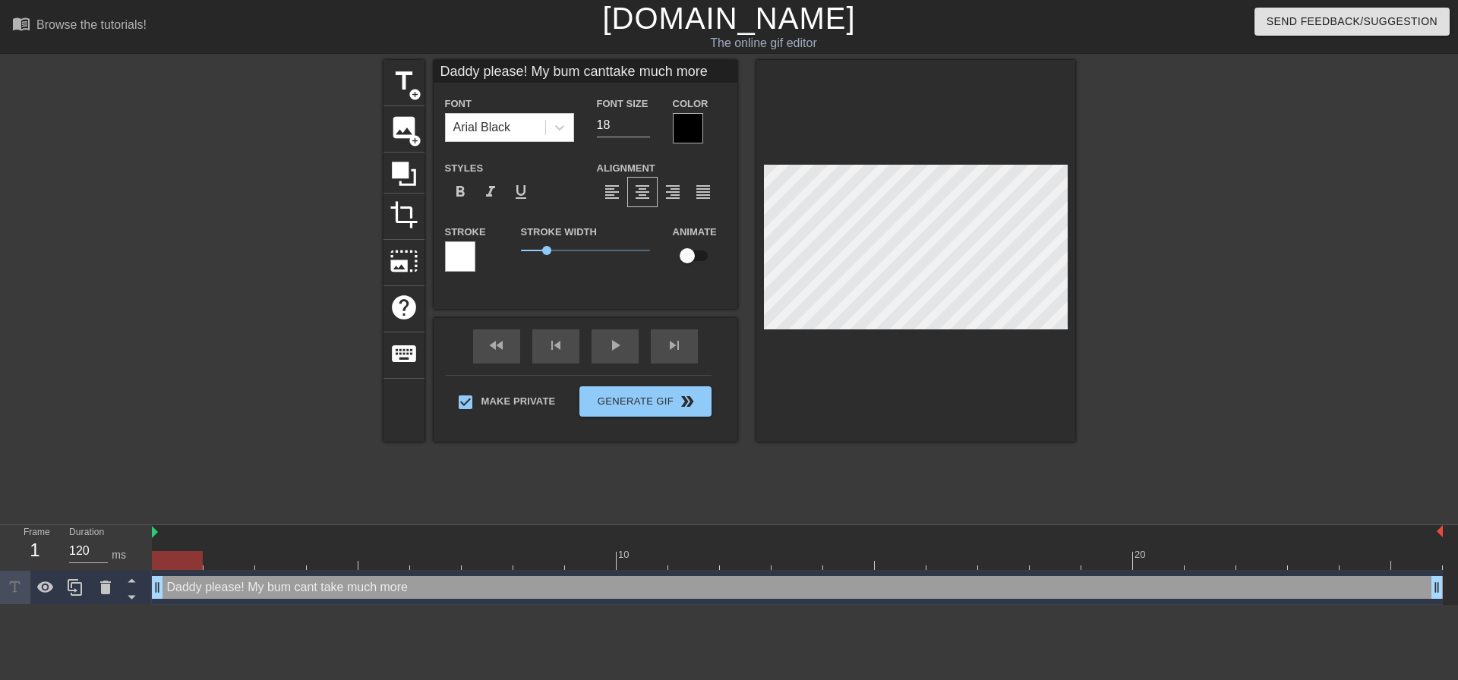
type input "Daddy please! My bum canttake much more"
type textarea "Daddy please! My bum cant take much more"
type input "Daddy please! My bum canttake much more i"
type textarea "Daddy please! My bum cant take much more i"
type input "Daddy please! My bum canttake much more io"
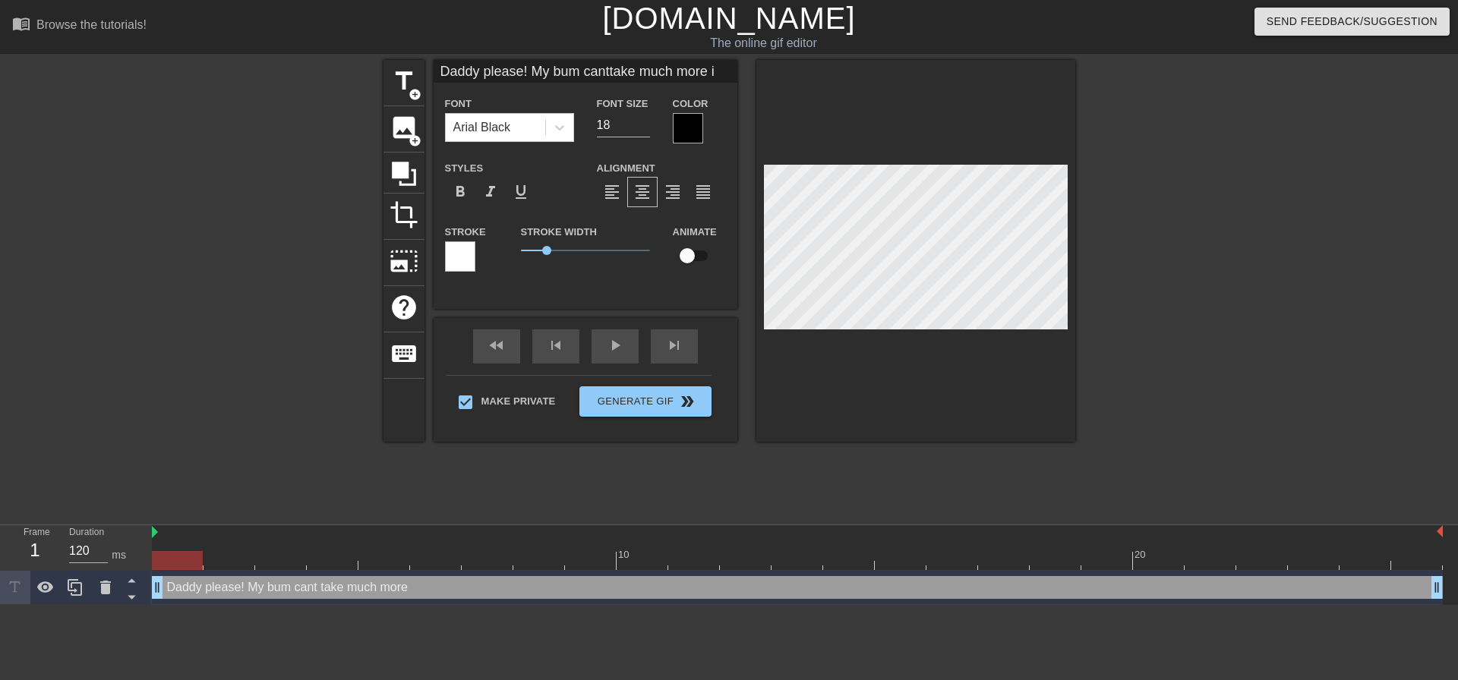
type textarea "Daddy please! My bum cant take much more io"
type input "Daddy please! My bum canttake much more iof"
type textarea "Daddy please! My bum cant take much more iof"
type input "Daddy please! My bum canttake much more io"
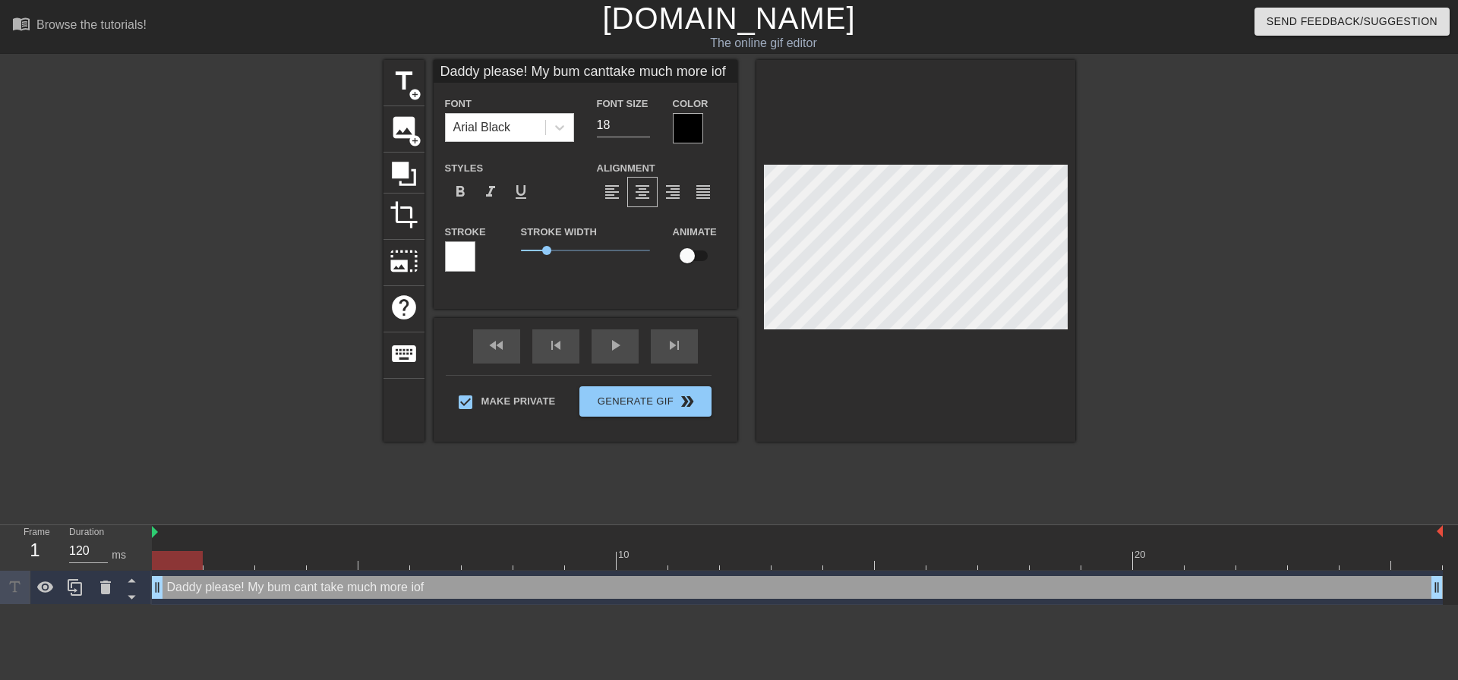
type textarea "Daddy please! My bum cant take much more io"
type input "Daddy please! My bum canttake much more i"
type textarea "Daddy please! My bum cant take much more i"
type input "Daddy please! My bum canttake much more"
type textarea "Daddy please! My bum cant take much more"
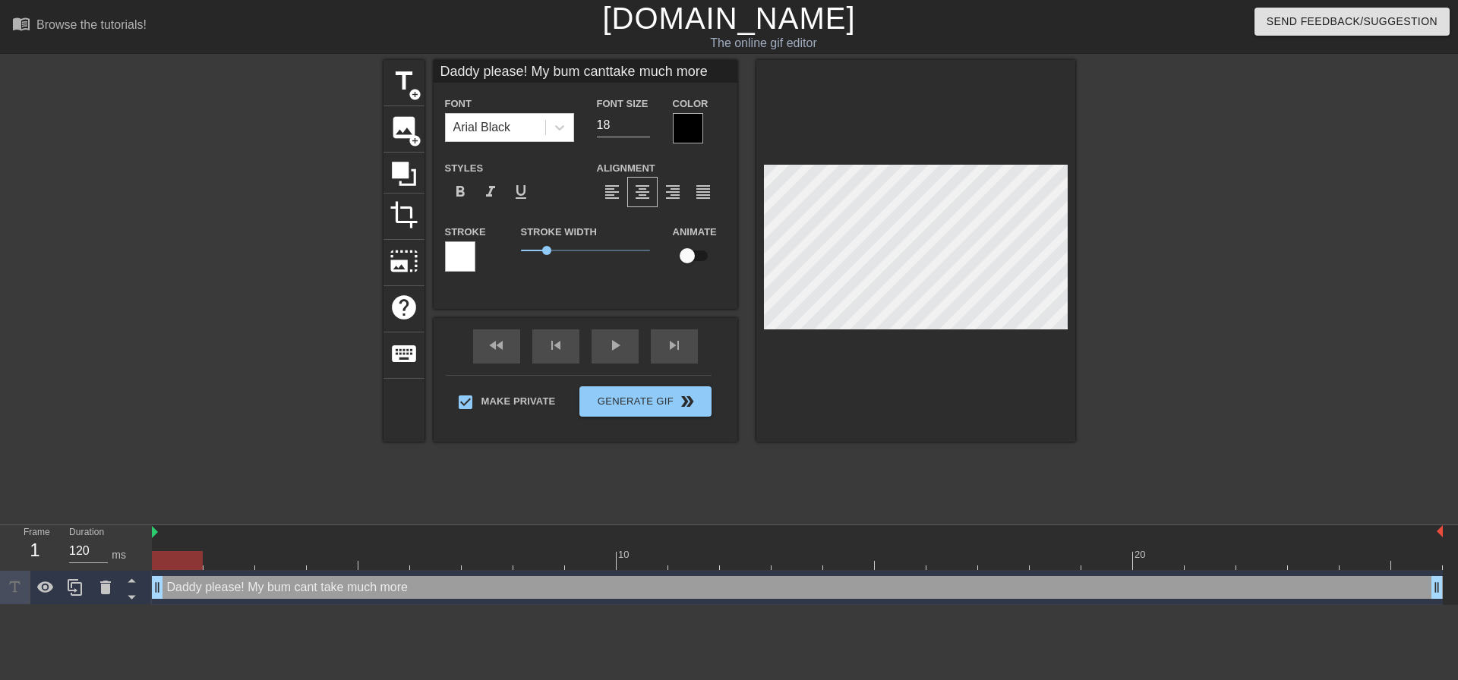
type input "Daddy please! My bum canttake much more o"
type textarea "Daddy please! My bum cant take much more o"
type input "Daddy please! My bum canttake much more"
type textarea "Daddy please! My bum cant take much more"
type input "Daddy please! My bum canttake much more"
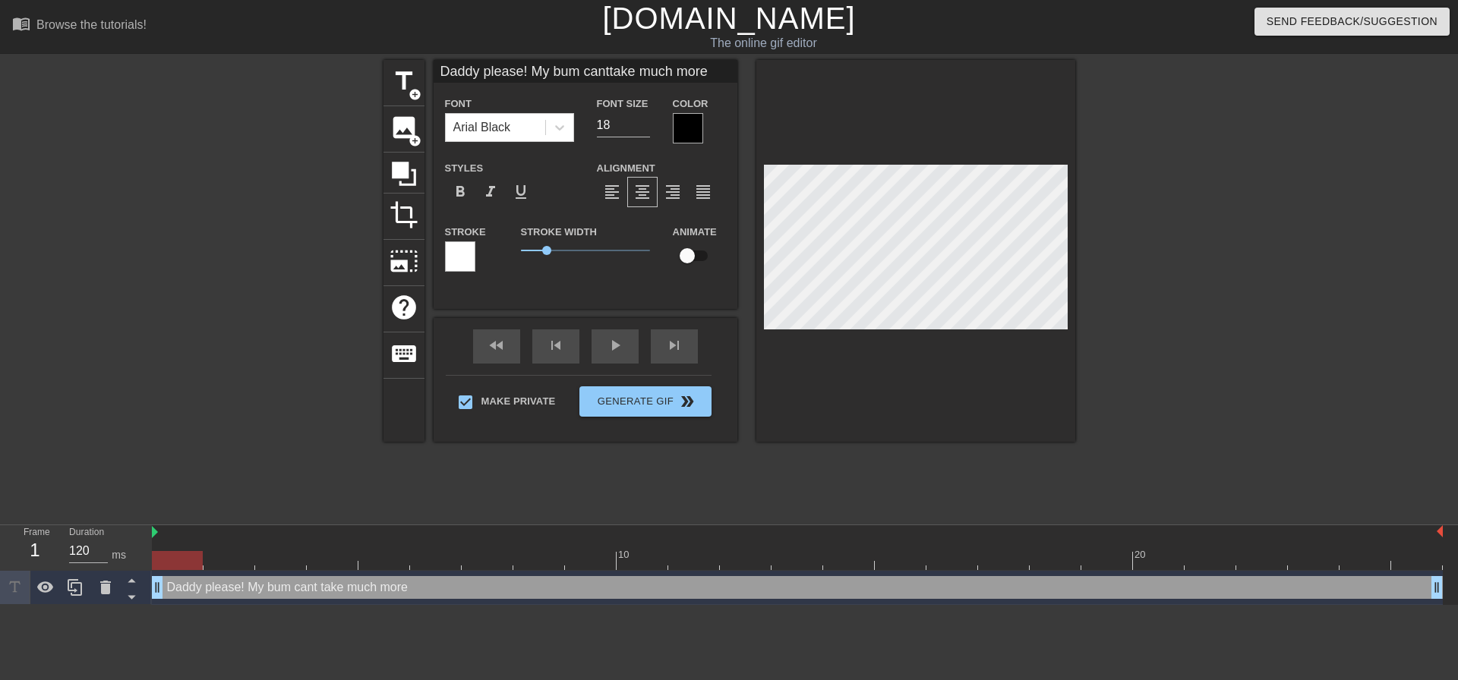
type textarea "Daddy please! My bum cant take much more"
type input "Daddy please! My bum canttake much more"
type textarea "Daddy please! My bum cant take much more"
type input "Daddy please! My bum canttake much more o"
type textarea "Daddy please! My bum cant take much more o"
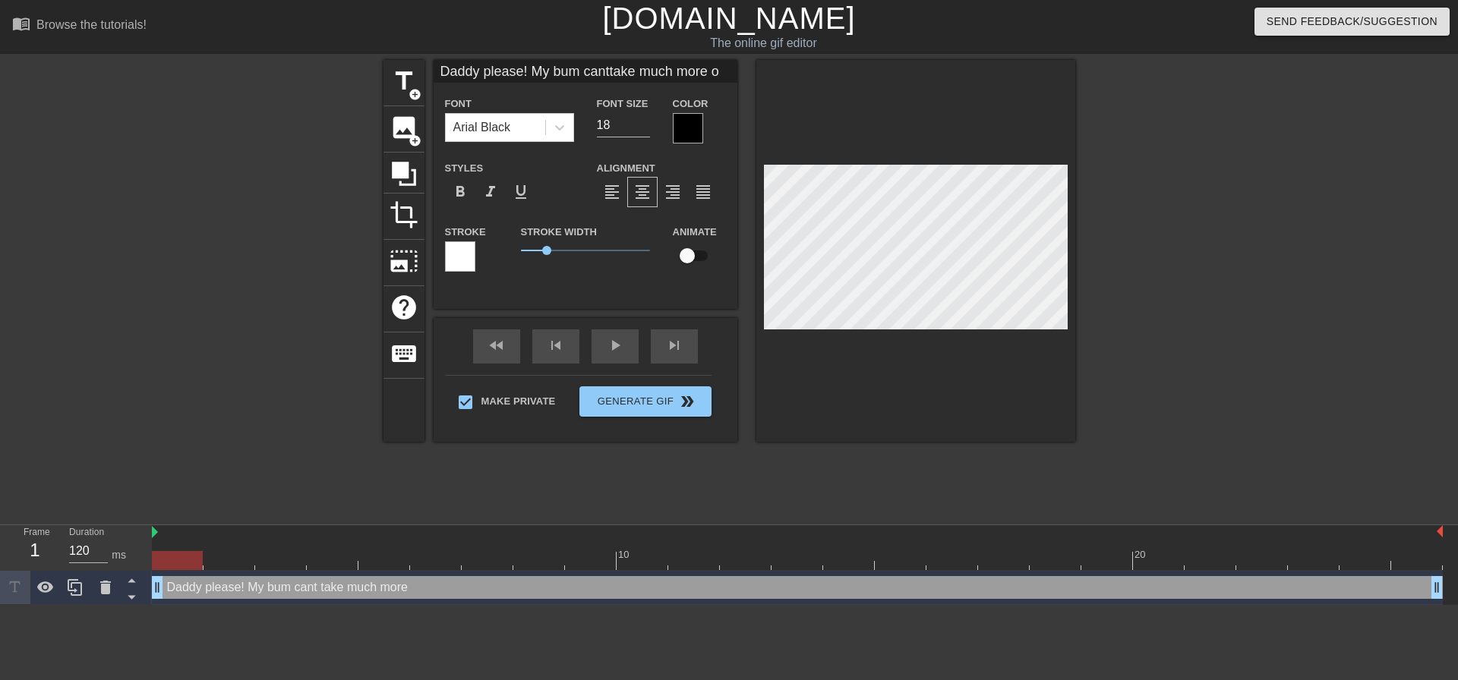
type input "Daddy please! My bum canttake much more of"
type textarea "Daddy please! My bum cant take much more of"
type input "Daddy please! My bum canttake much more of"
type textarea "Daddy please! My bum cant take much more of"
type input "Daddy please! My bum canttake much more of t"
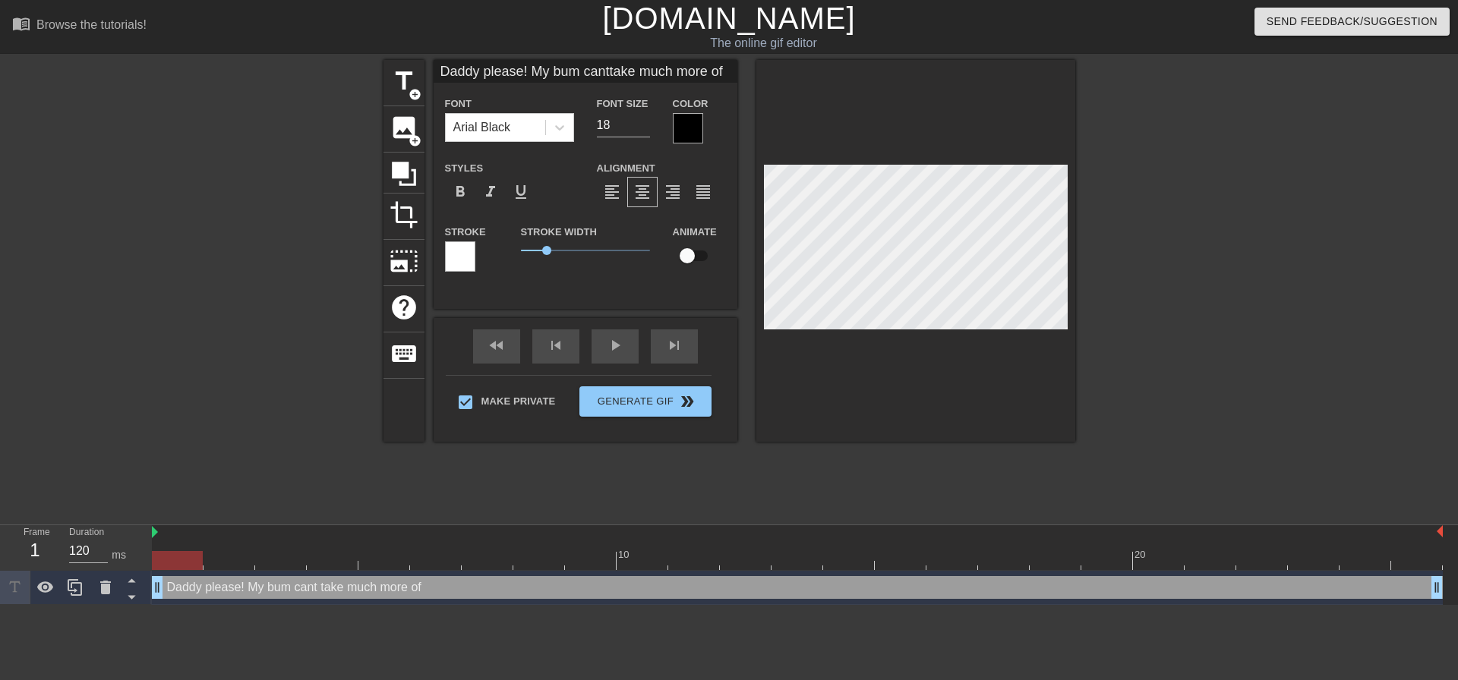
type textarea "Daddy please! My bum cant take much more of t"
type input "Daddy please! My bum canttake much more of th"
type textarea "Daddy please! My bum cant take much more of th"
type input "Daddy please! My bum canttake much more of thi"
type textarea "Daddy please! My bum cant take much more of thi"
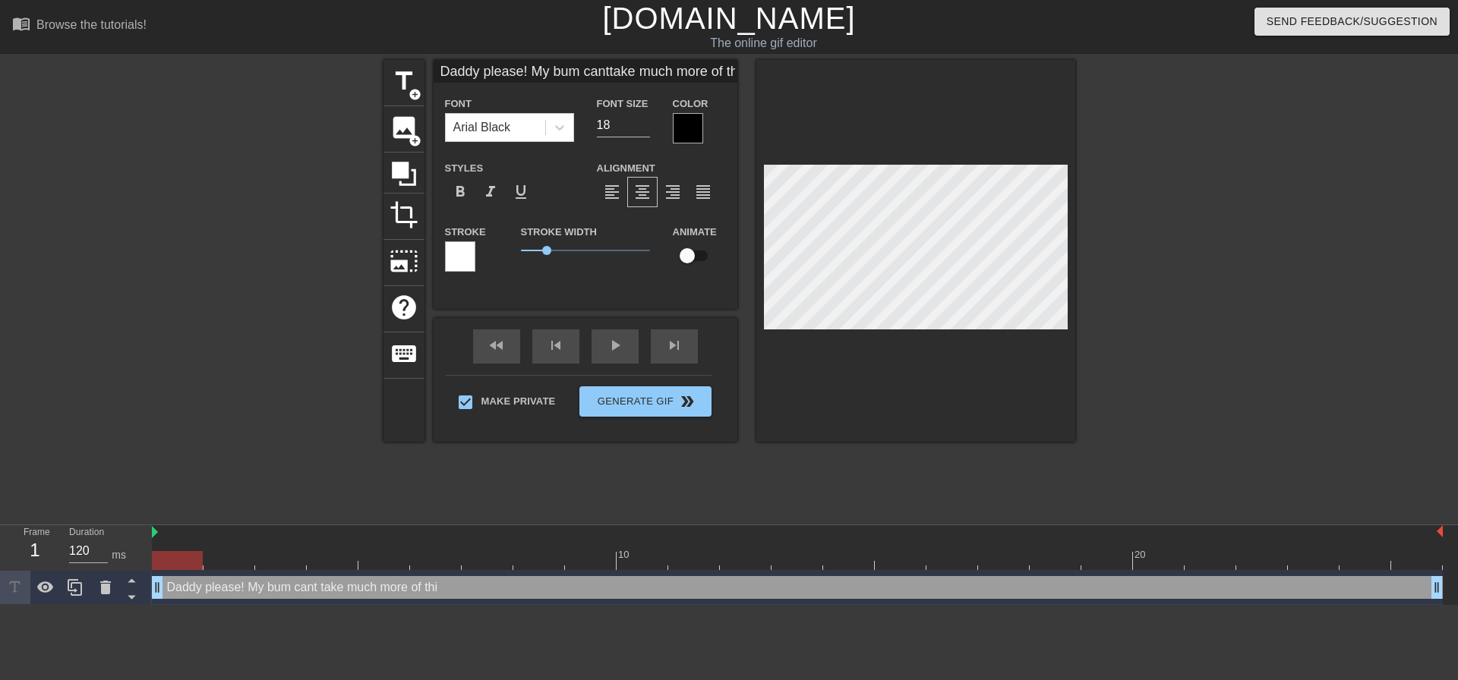
type input "Daddy please! My bum canttake much more of this"
type textarea "Daddy please! My bum cant take much more of this"
type input "Daddy please! My bum canttake much more of this!"
type textarea "Daddy please! My bum cant take much more of this!"
type input "Daddy please! My bum canttake much more of this!"
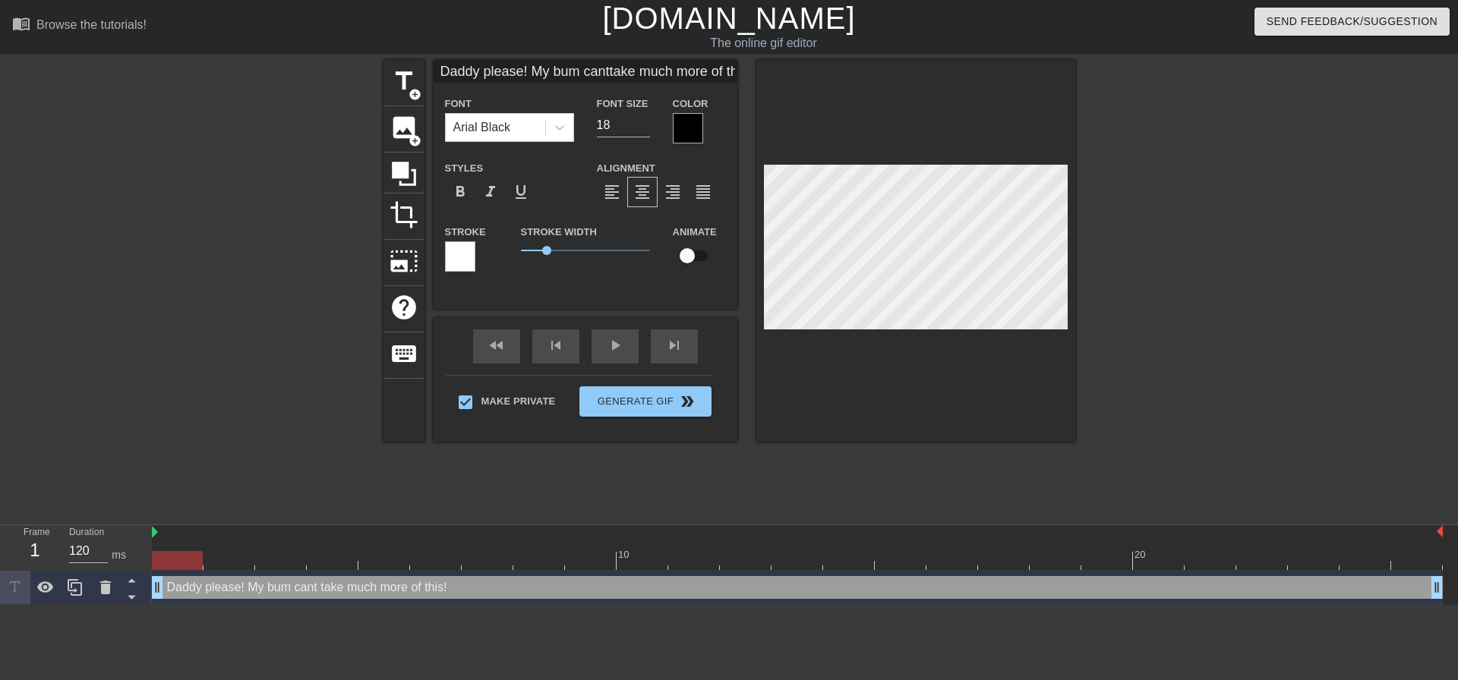
type textarea "Daddy please! My bum cant take much more of this!"
type input "Daddy please! My bum canttake much more of this! A"
type textarea "Daddy please! My bum cant take much more of this! A"
type input "Daddy please! My bum canttake much more of this! AG"
type textarea "Daddy please! My bum cant take much more of this! AG"
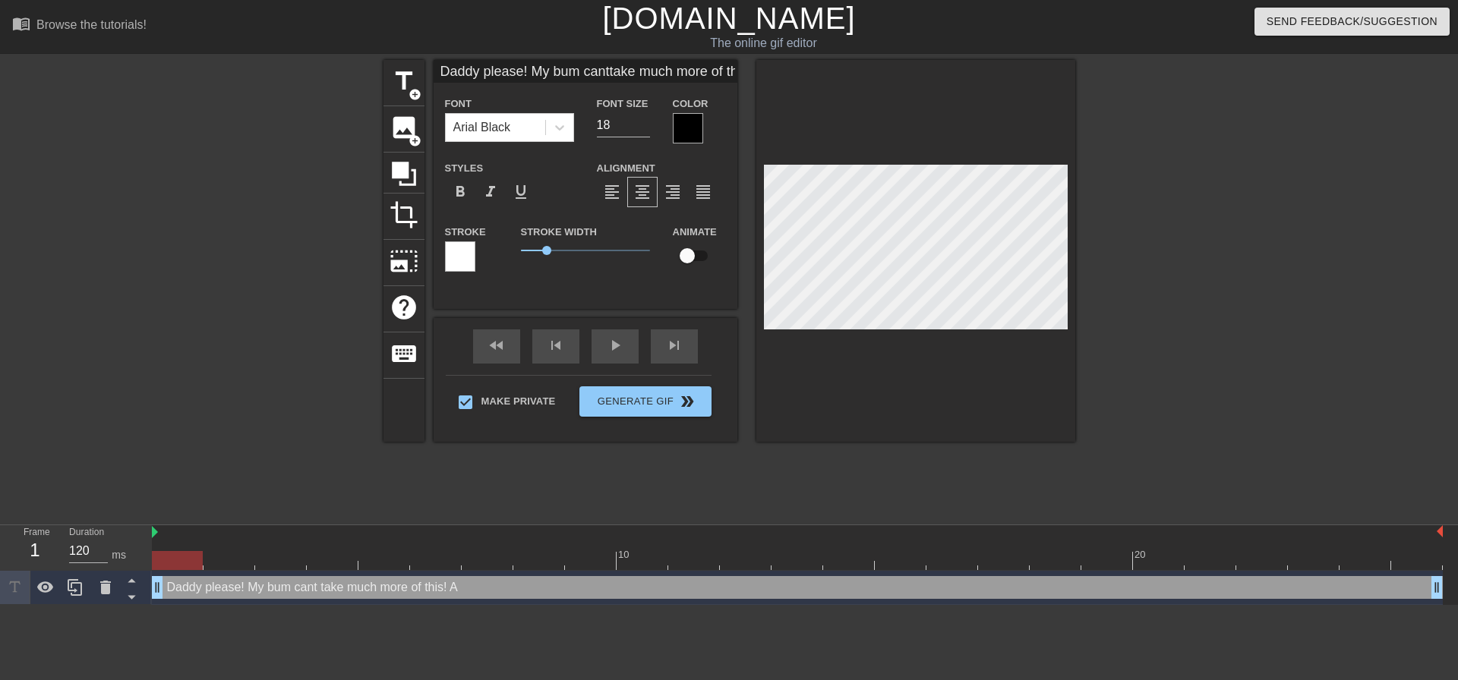
type input "Daddy please! My bum canttake much more of this! AGH"
type textarea "Daddy please! My bum cant take much more of this! AGH"
type input "Daddy please! My bum canttake much more of this! AGH!"
type textarea "Daddy please! My bum cant take much more of this! AGH!"
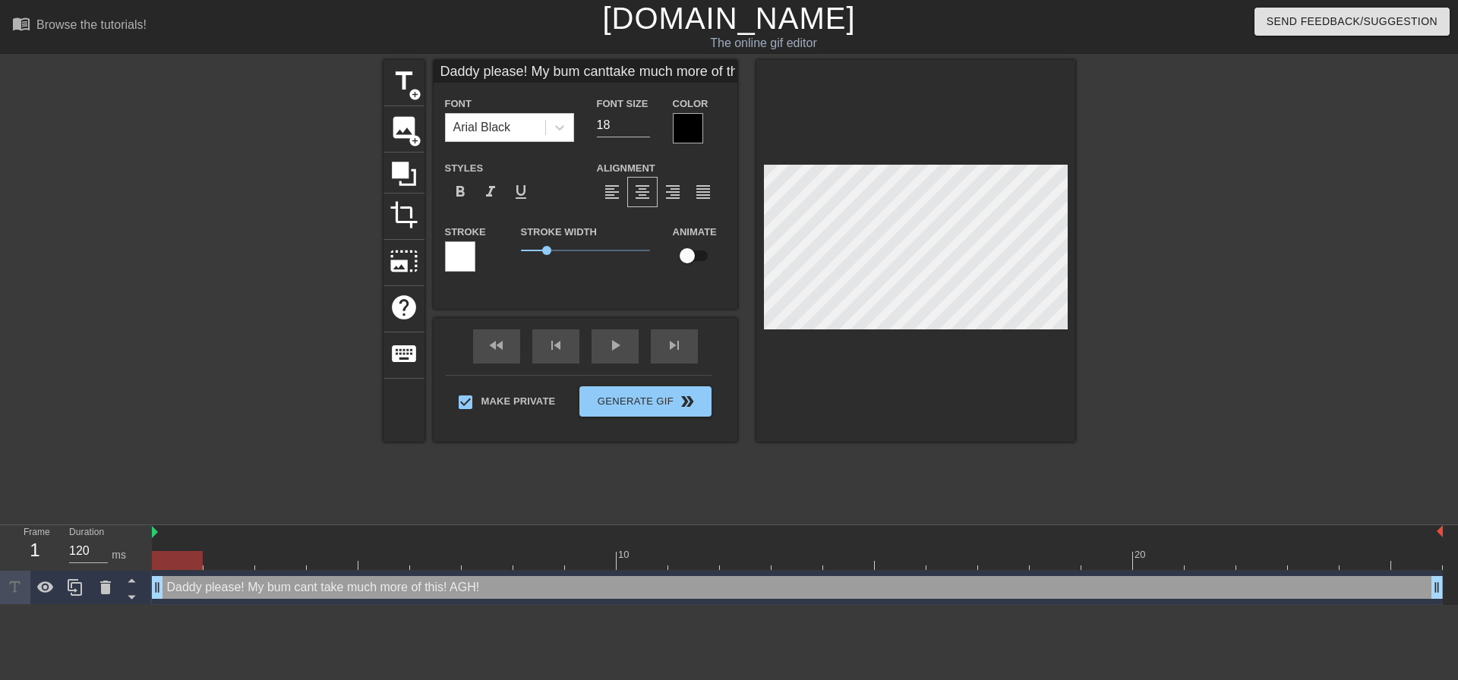
type input "Daddy please! My bum canttake much more of this! AGH!"
type textarea "Daddy please! My bum cant take much more of this! AGH!"
type input "Daddy please! My bum canttake much more of this! AGH! M"
type textarea "Daddy please! My bum cant take much more of this! AGH! M"
type input "Daddy please! My bum canttake much more of this! AGH! MY"
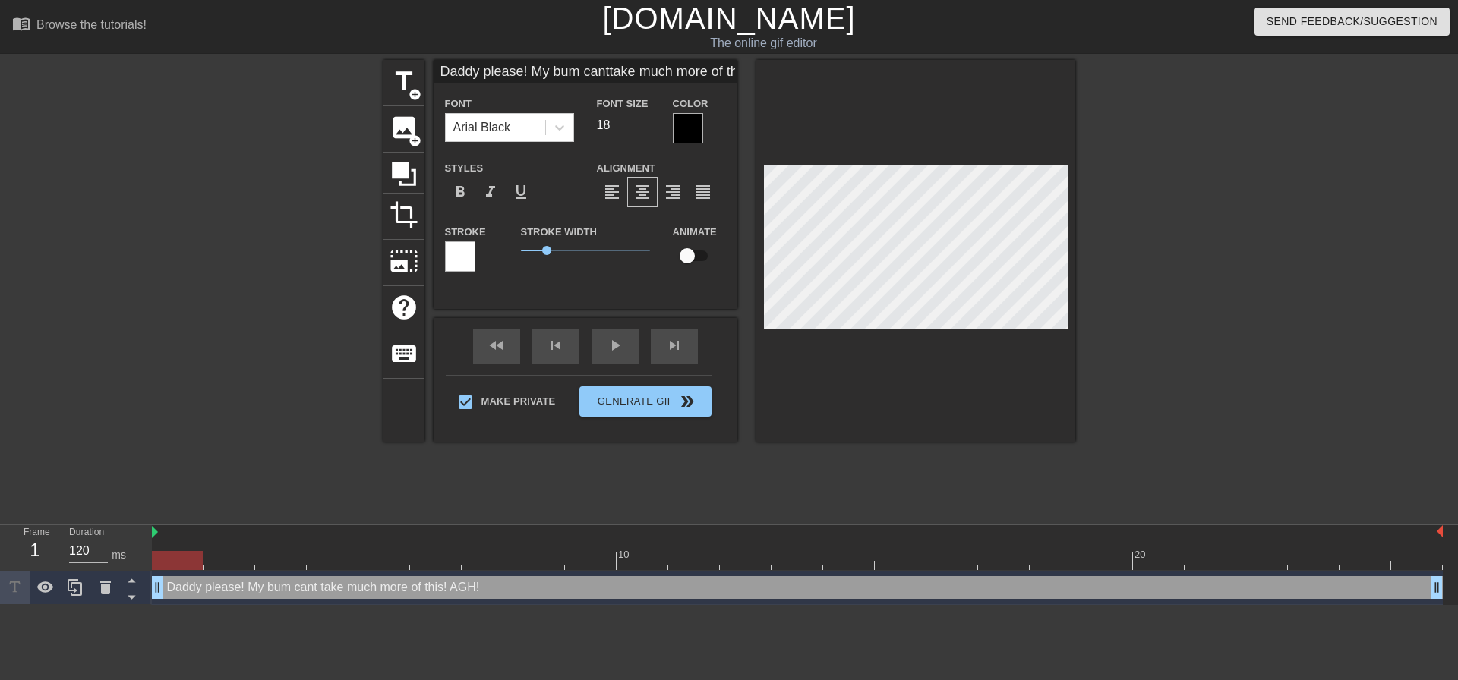
type textarea "Daddy please! My bum cant take much more of this! AGH! MY"
type input "Daddy please! My bum canttake much more of this! AGH! MY"
type textarea "Daddy please! My bum cant take much more of this! AGH! MY"
type input "Daddy please! My bum canttake much more of this! AGH! MY"
type textarea "Daddy please! My bum cant take much more of this! AGH! MY"
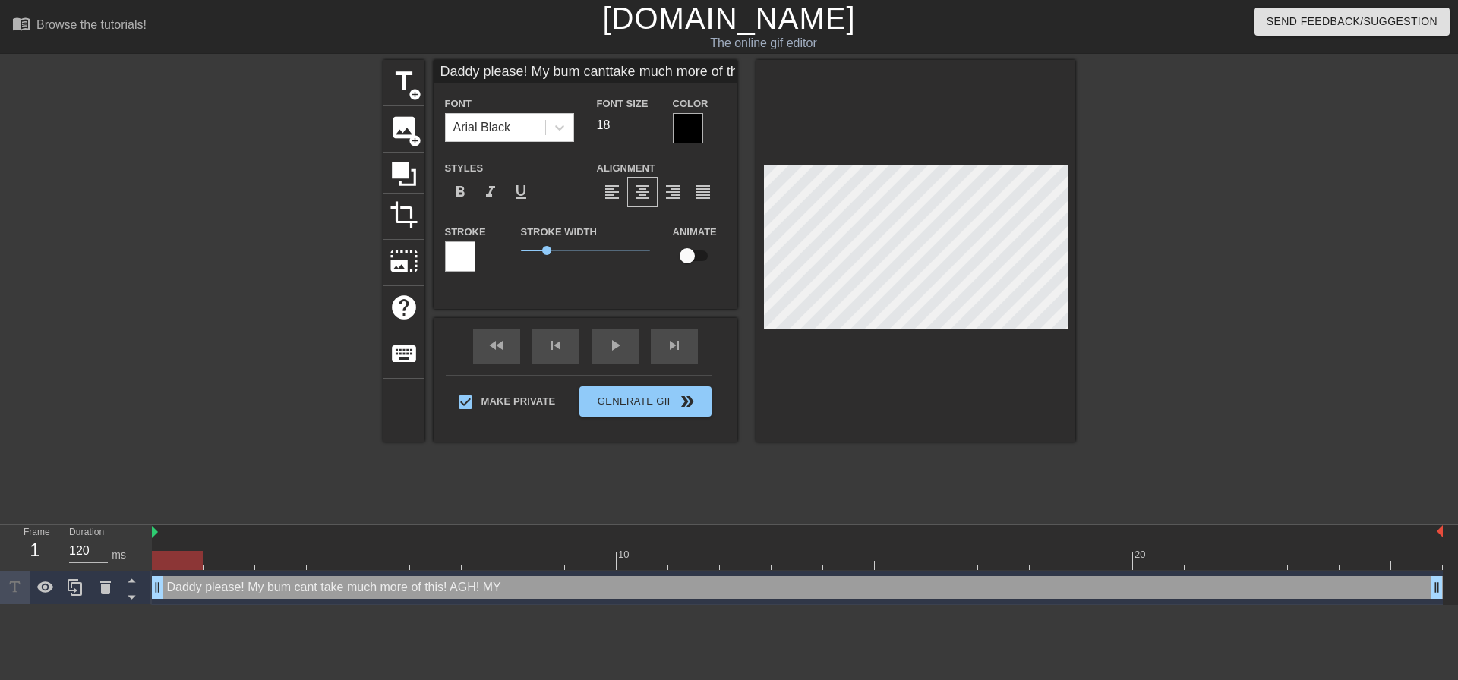
type input "Daddy please! My bum canttake much more of this! AGH! MY U"
type textarea "Daddy please! My bum cant take much more of this! AGH! MY U"
type input "Daddy please! My bum canttake much more of this! AGH! MY"
type textarea "Daddy please! My bum cant take much more of this! AGH! MY"
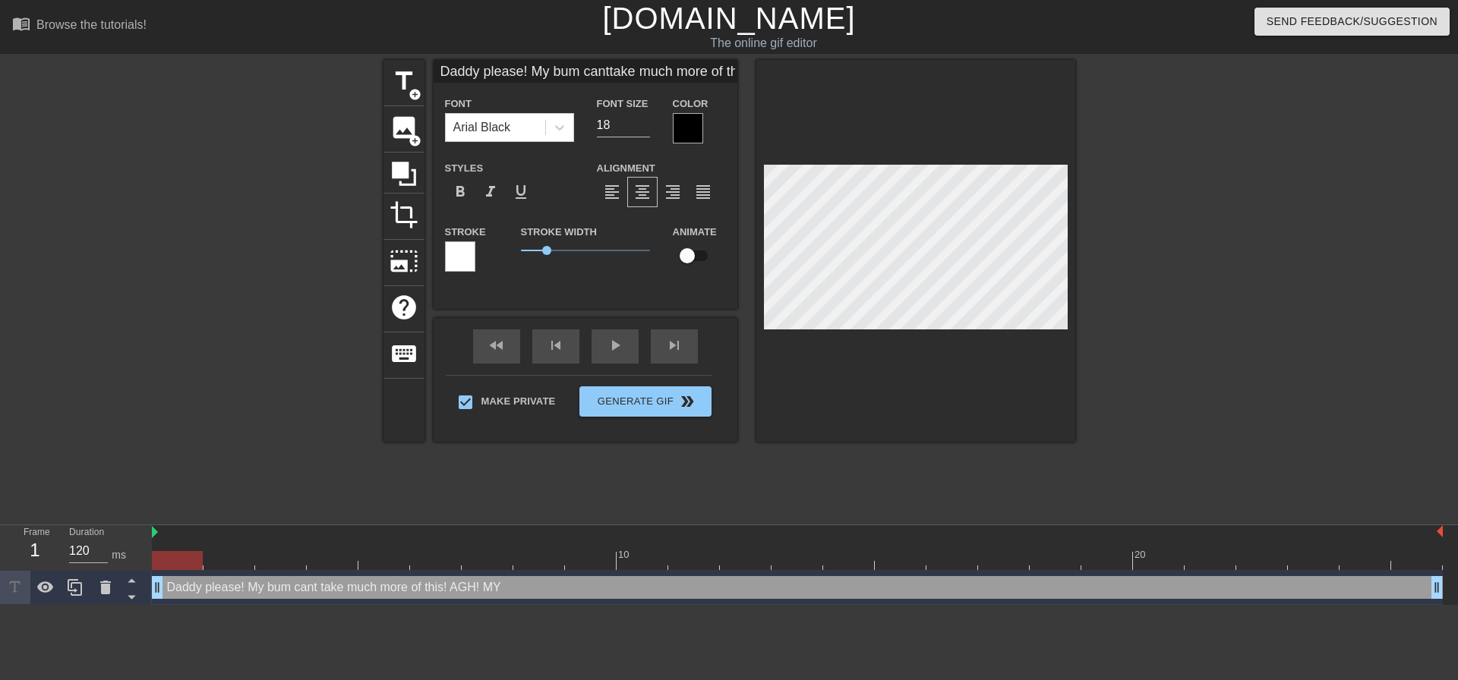
type input "Daddy please! My bum canttake much more of this! AGH! MY B"
type textarea "Daddy please! My bum cant take much more of this! AGH! MY B"
type input "Daddy please! My bum canttake much more of this! AGH! MY BU"
type textarea "Daddy please! My bum cant take much more of this! AGH! MY BUM"
type input "Daddy please! My bum canttake much more of this! AGH! MY BUM!"
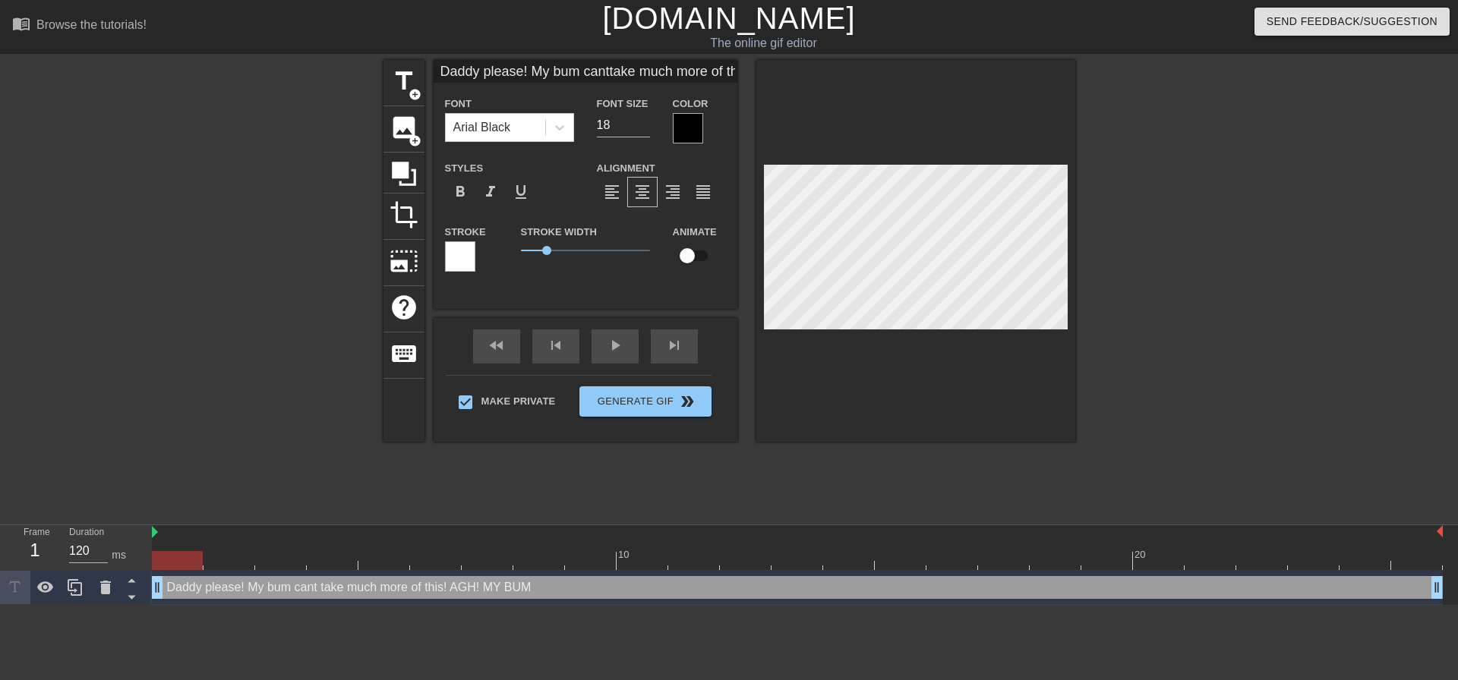
type textarea "Daddy please! My bum cant take much more of this! AGH! MY BUM!"
type input "Daddy please! My bum canttake much more of this! AGH! MY BUM"
type textarea "Daddy please! My bum cant take much more of this! AGH! MY BUM"
type input "Daddy please! My bum canttake much more of this! AGH! MY BU"
type textarea "Daddy please! My bum cant take much more of this! AGH! MY BU"
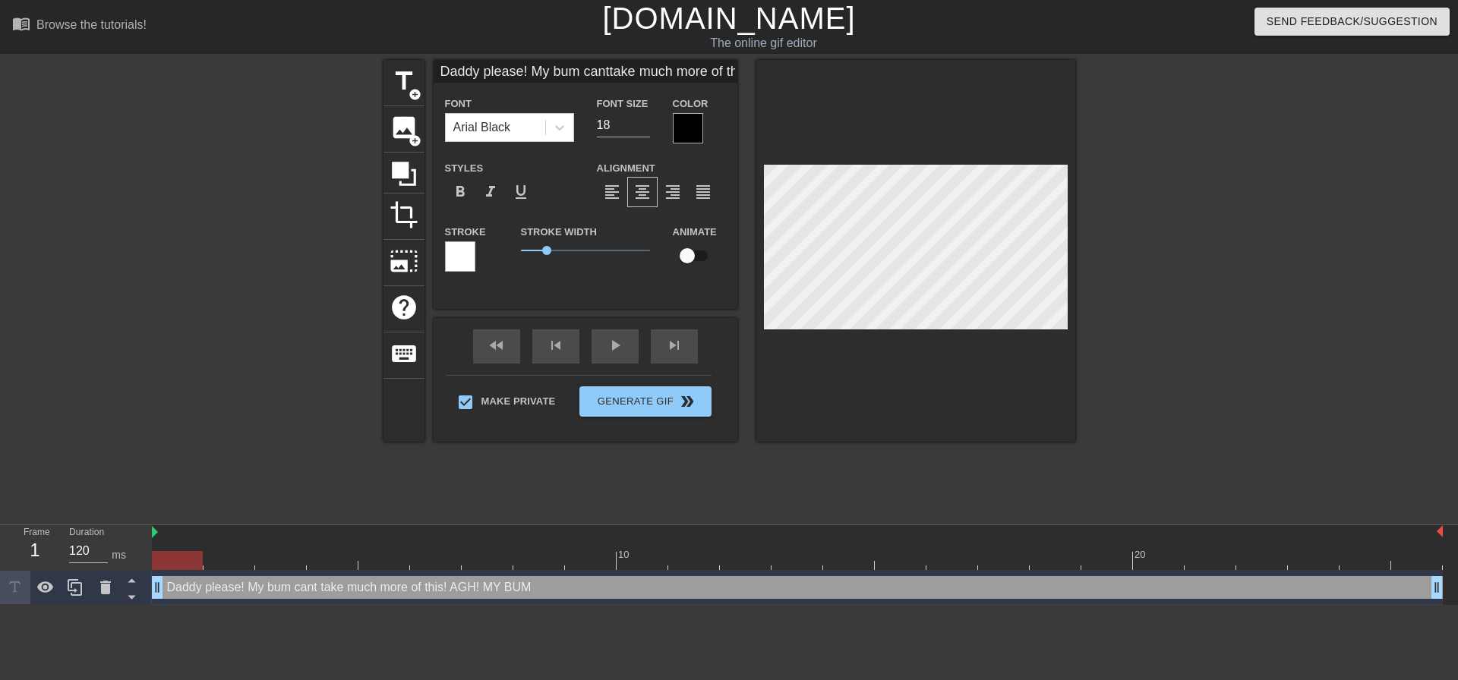
type input "Daddy please! My bum canttake much more of this! AGH! MY B"
type textarea "Daddy please! My bum cant take much more of this! AGH! MY B"
type input "Daddy please! My bum canttake much more of this! AGH! MY"
type textarea "Daddy please! My bum cant take much more of this! AGH! MY"
type input "Daddy please! My bum canttake much more of this! AGH! MY"
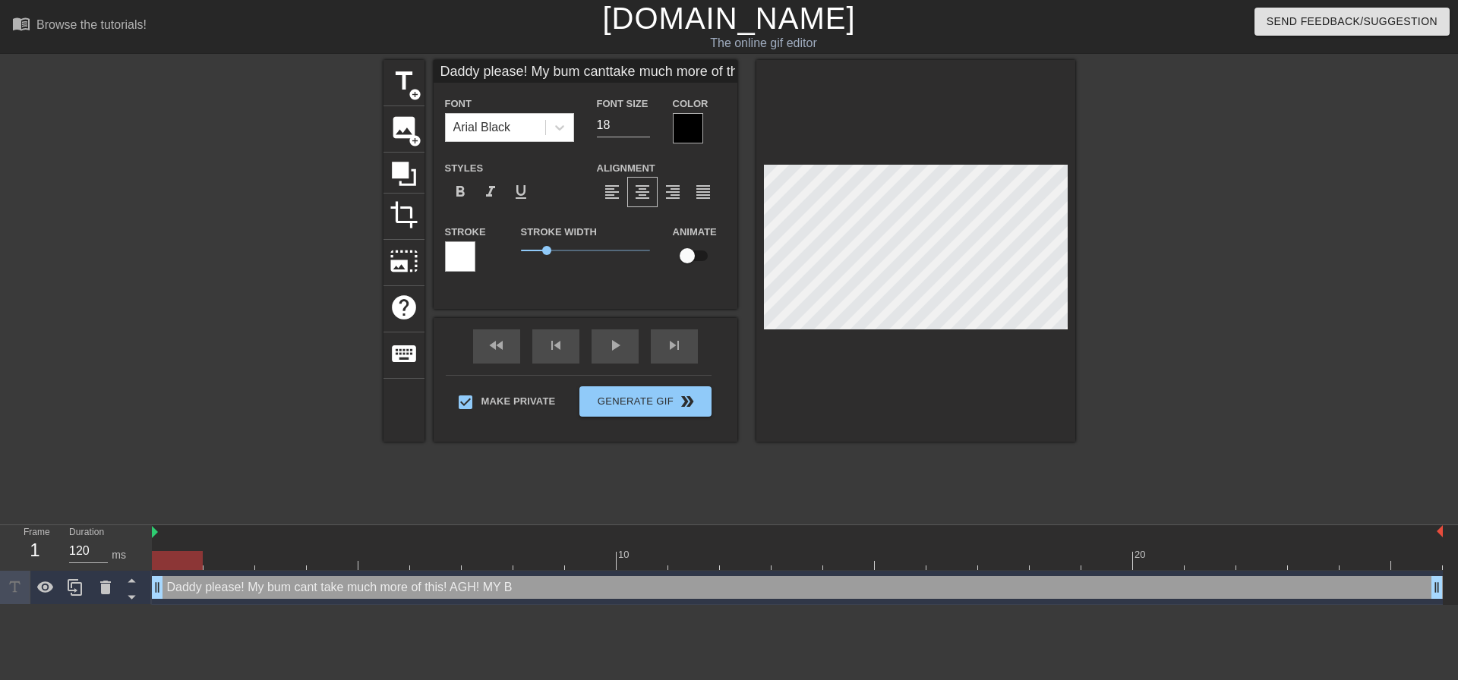
type textarea "Daddy please! My bum cant take much more of this! AGH! MY"
type input "Daddy please! My bum canttake much more of this! AGH! MY B"
type textarea "Daddy please! My bum cant take much more of this! AGH! MY B"
type input "Daddy please! My bum canttake much more of this! AGH! MY BU"
type textarea "Daddy please! My bum cant take much more of this! AGH! MY BU"
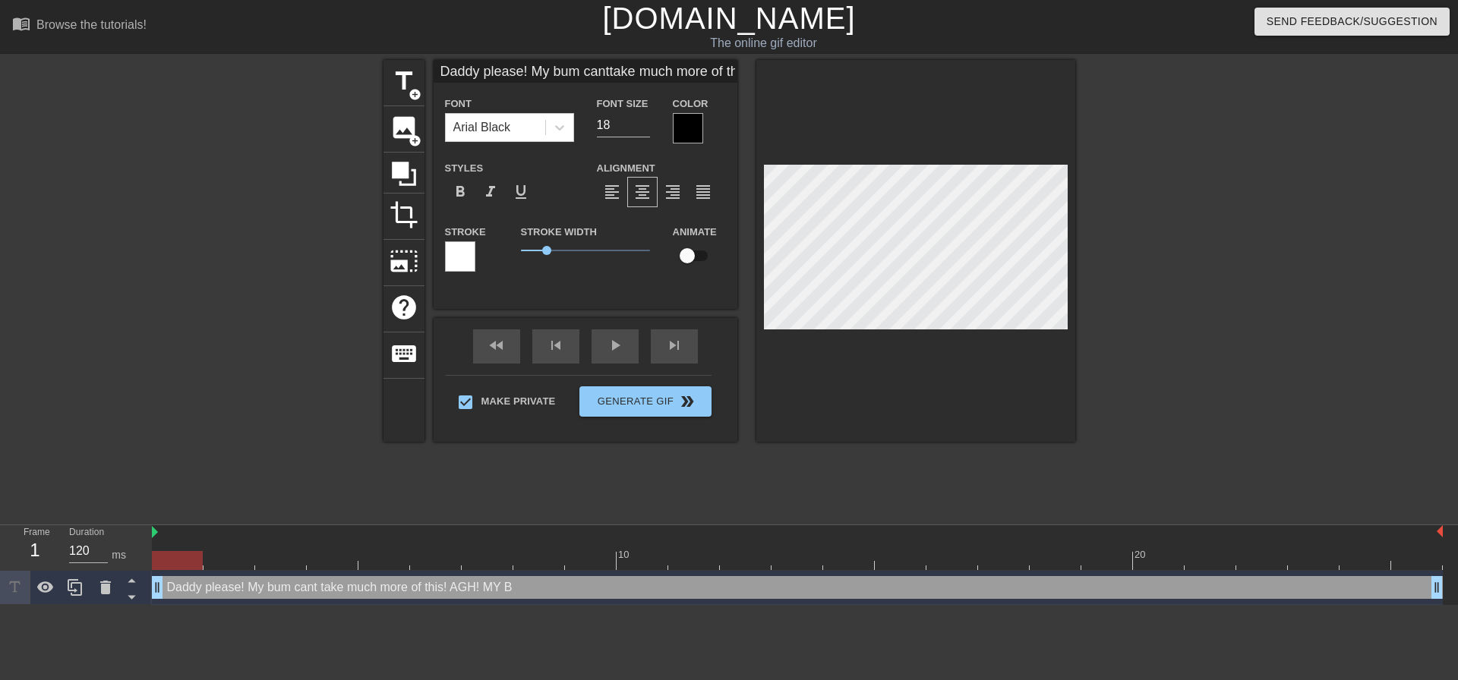
type input "Daddy please! My bum canttake much more of this! AGH! MY BUM"
type textarea "Daddy please! My bum cant take much more of this! AGH! MY BUM"
type input "Daddy please! My bum canttake much more of this! AGH! MY BUM"
type textarea "Daddy please! My bum cant take much more of this! AGH! MY BUM"
type input "Daddy please! My bum canttake much more of this! AGH! MY BUM I"
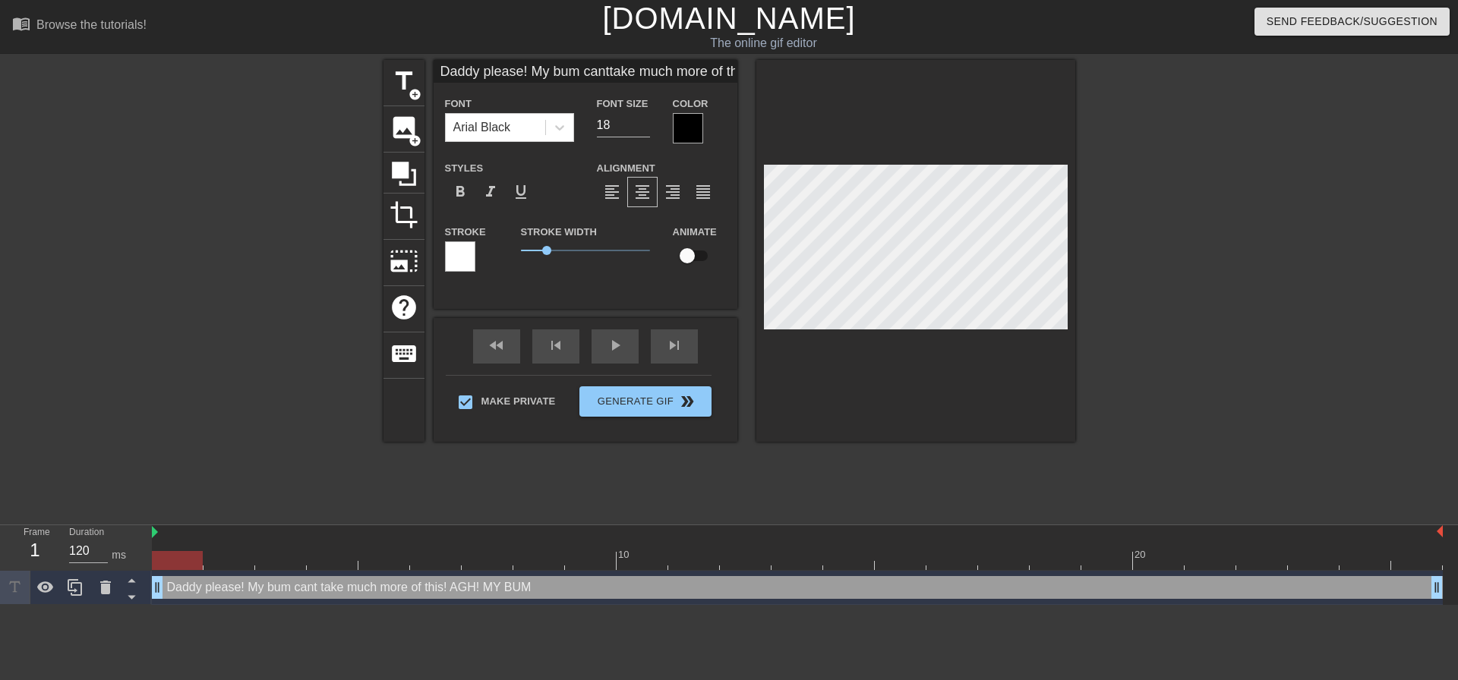
type textarea "Daddy please! My bum cant take much more of this! AGH! MY BUM I"
type input "Daddy please! My bum canttake much more of this! AGH! MY BUM IS"
type textarea "Daddy please! My bum cant take much more of this! AGH! MY BUM IS"
type input "Daddy please! My bum canttake much more of this! AGH! MY BUM I"
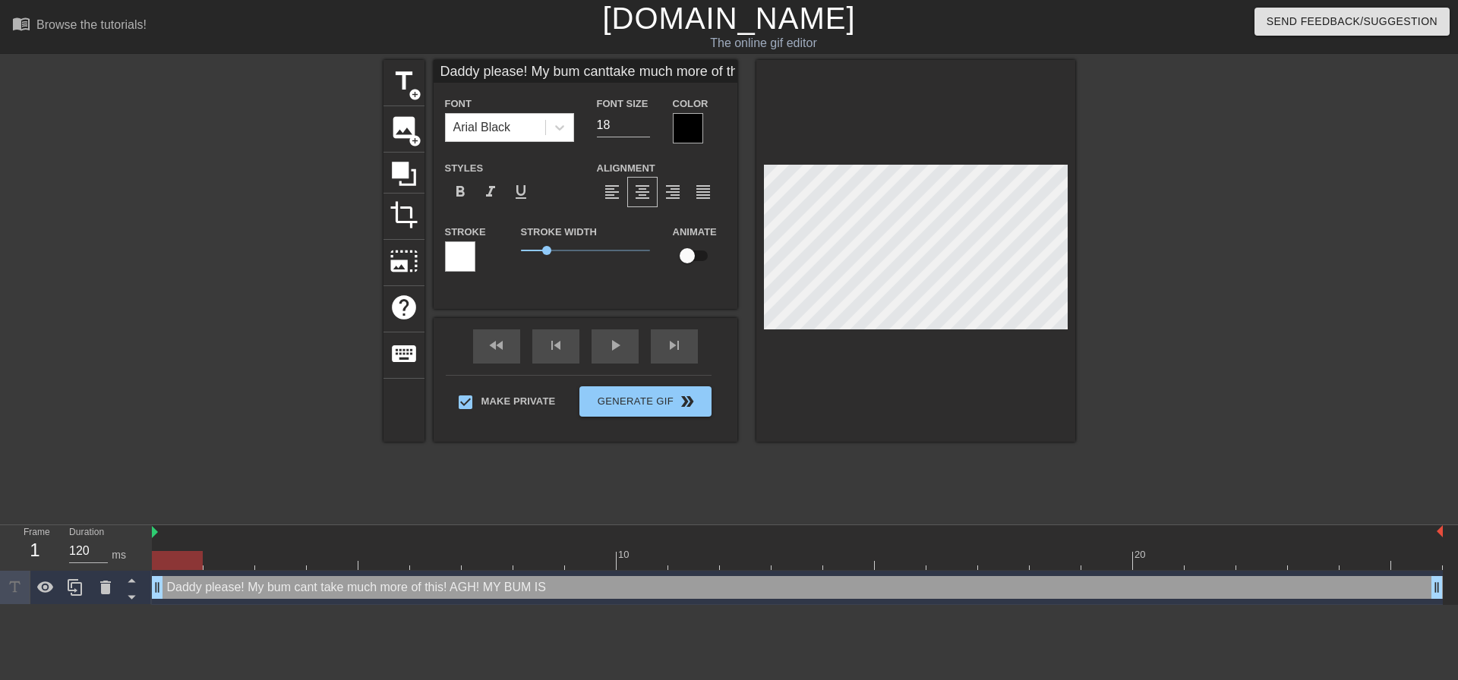
type textarea "Daddy please! My bum cant take much more of this! AGH! MY BUM I"
type input "Daddy please! My bum canttake much more of this! AGH! MY BUM"
type textarea "Daddy please! My bum cant take much more of this! AGH! MY BUM"
type input "Daddy please! My bum canttake much more of this! AGH! MY BUM"
type textarea "Daddy please! My bum cant take much more of this! AGH! MY BUM"
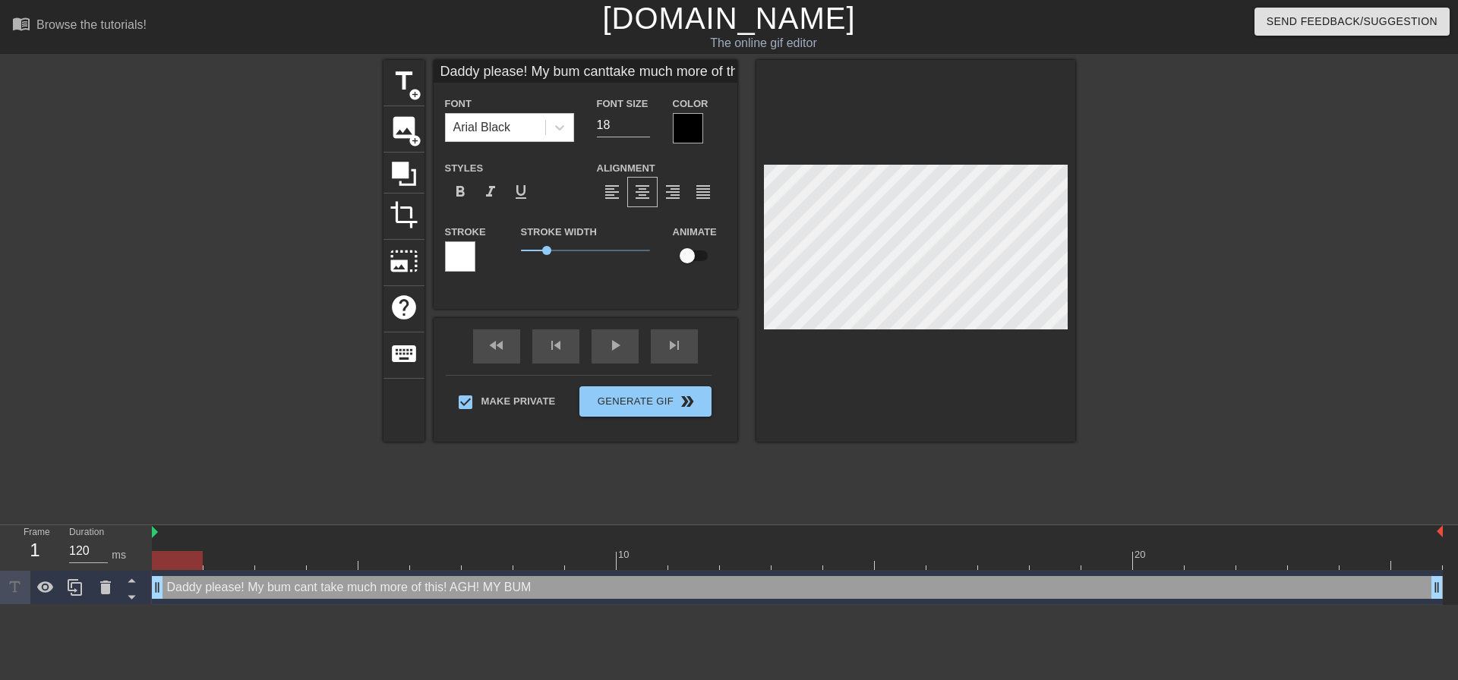
type input "Daddy please! My bum canttake much more of this! AGH! MY BU"
type textarea "Daddy please! My bum cant take much more of this! AGH! MY BU"
type input "Daddy please! My bum canttake much more of this! AGH! MY B"
type textarea "Daddy please! My bum cant take much more of this! AGH! MY B"
type input "Daddy please! My bum canttake much more of this! AGH! MY"
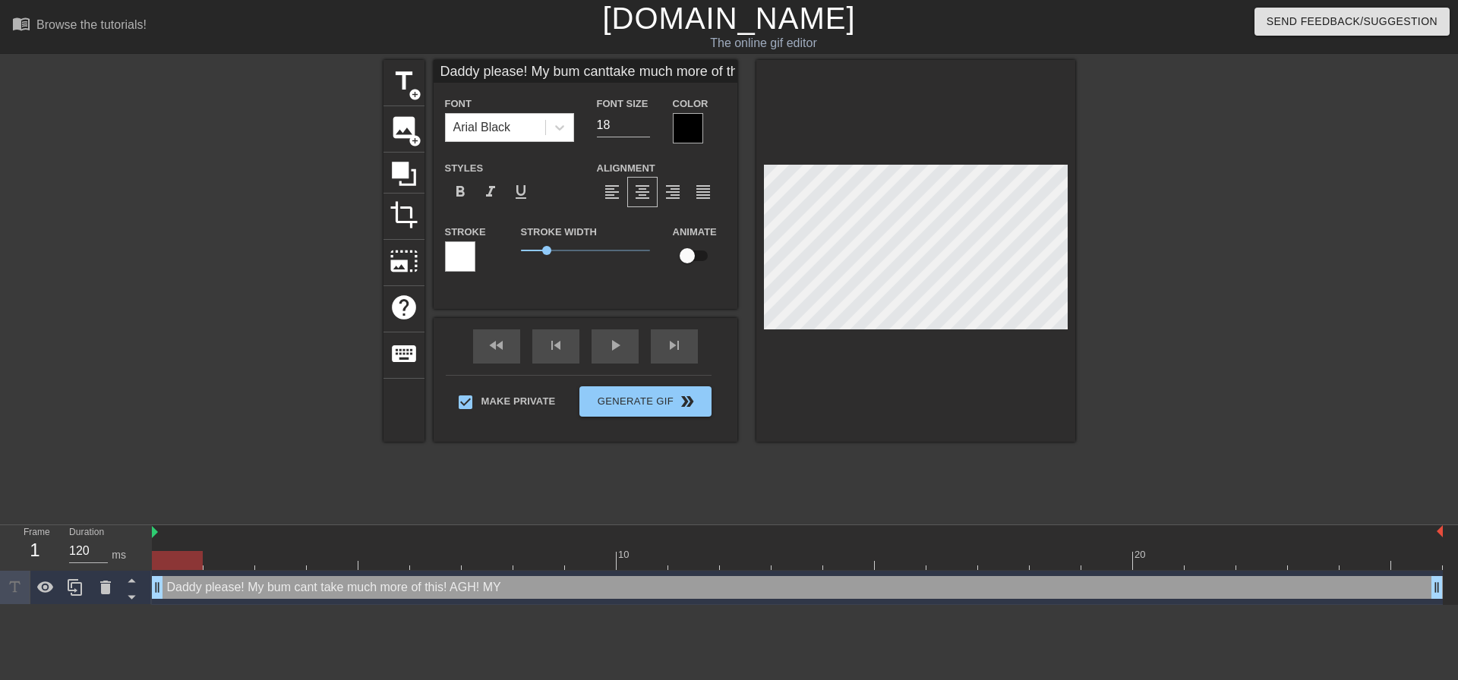
type textarea "Daddy please! My bum cant take much more of this! AGH! MY"
type input "Daddy please! My bum canttake much more of this! AGH! MY"
type textarea "Daddy please! My bum cant take much more of this! AGH! MY"
type input "Daddy please! My bum canttake much more of this! AGH! M"
type textarea "Daddy please! My bum cant take much more of this! AGH! M"
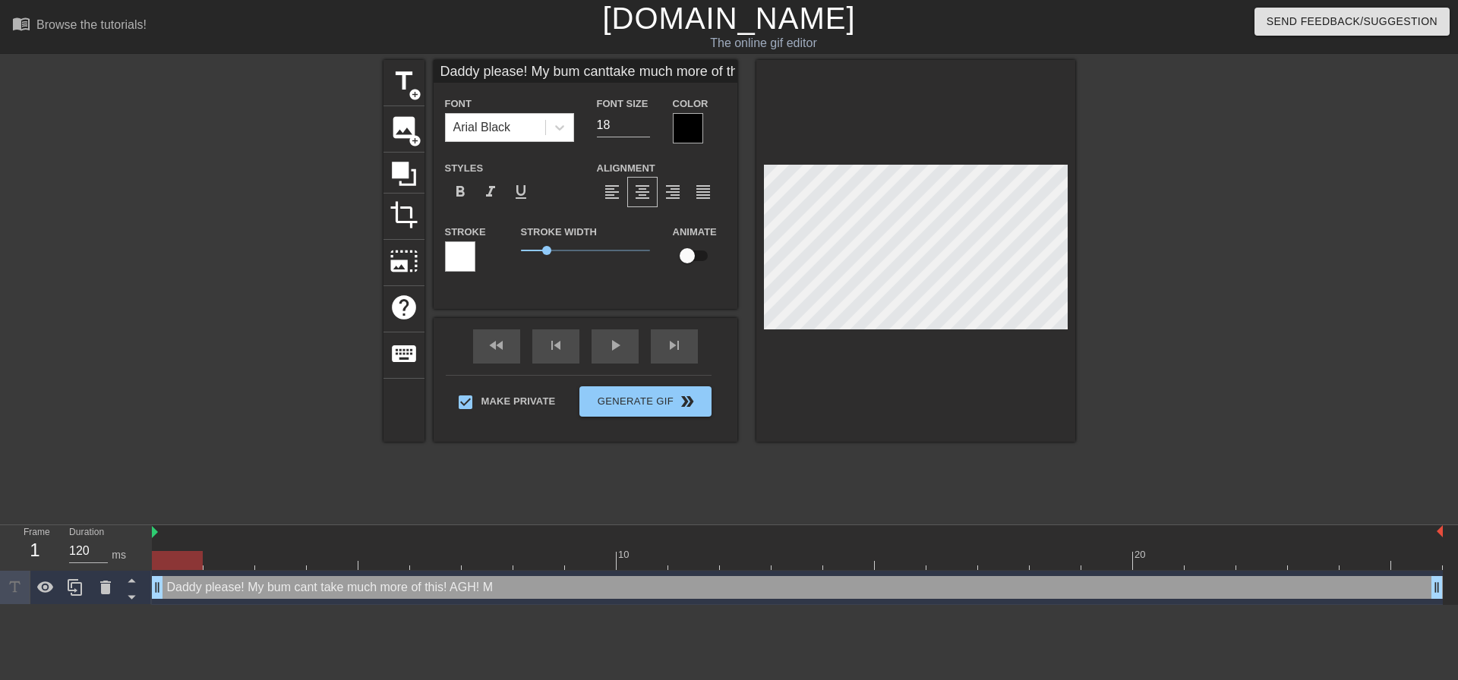
type input "Daddy please! My bum canttake much more of this! AGH!"
click at [1145, 224] on div at bounding box center [1207, 288] width 228 height 456
click at [1043, 333] on div at bounding box center [915, 251] width 319 height 382
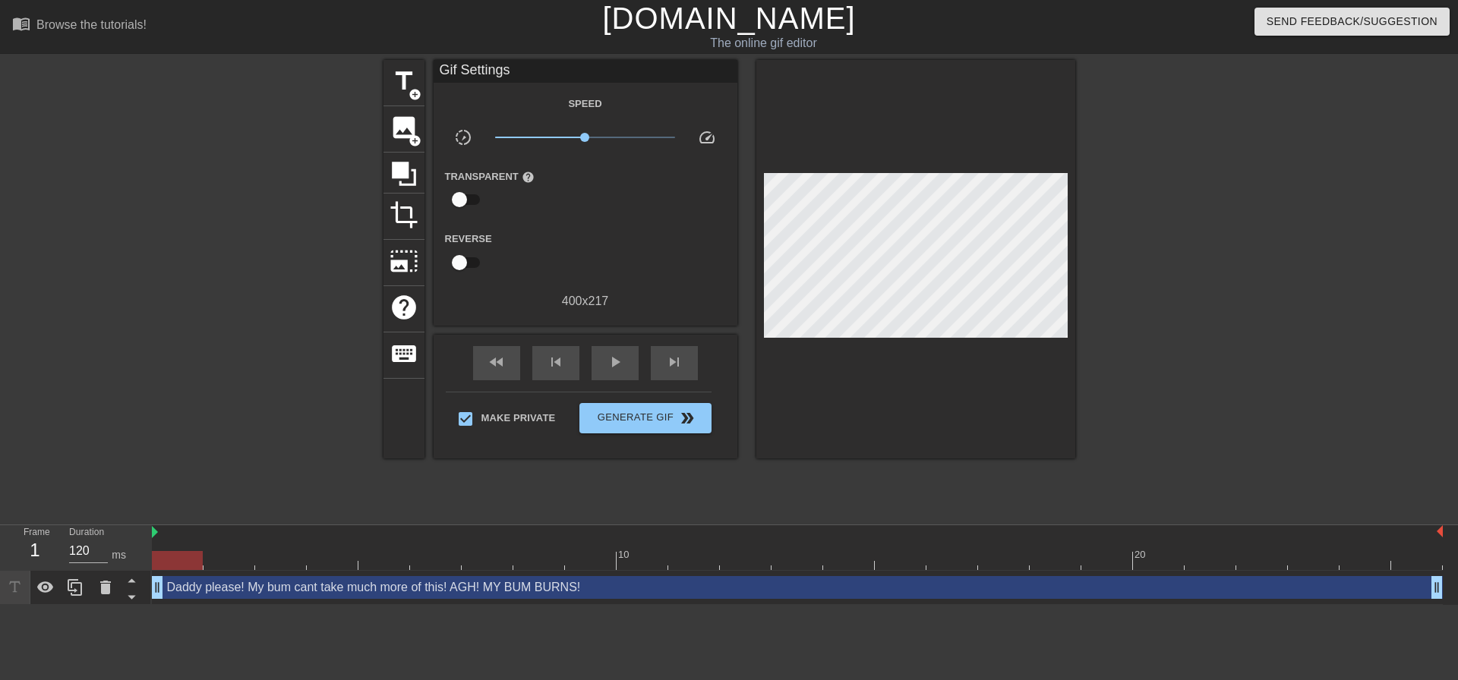
click at [1155, 303] on div at bounding box center [1207, 288] width 228 height 456
click at [705, 412] on button "Generate Gif double_arrow" at bounding box center [644, 418] width 131 height 30
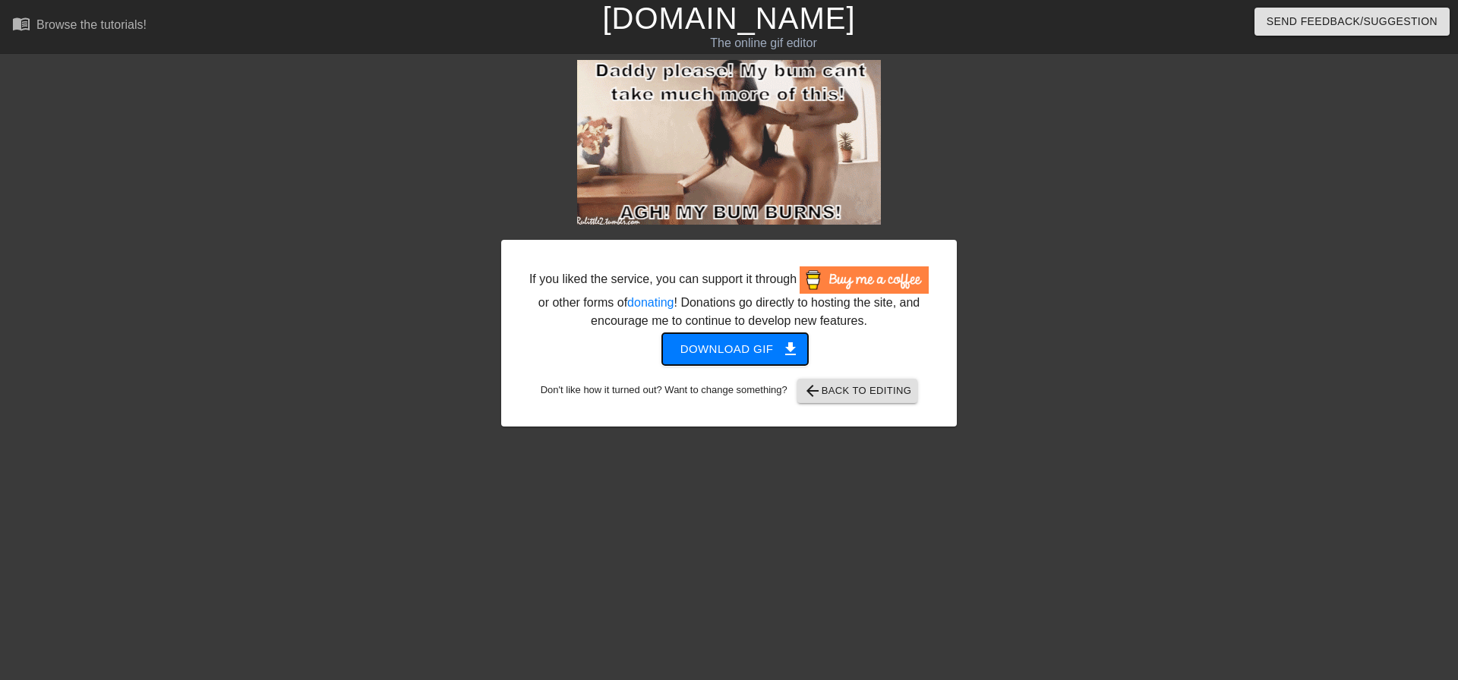
click at [723, 356] on span "Download gif get_app" at bounding box center [735, 349] width 110 height 20
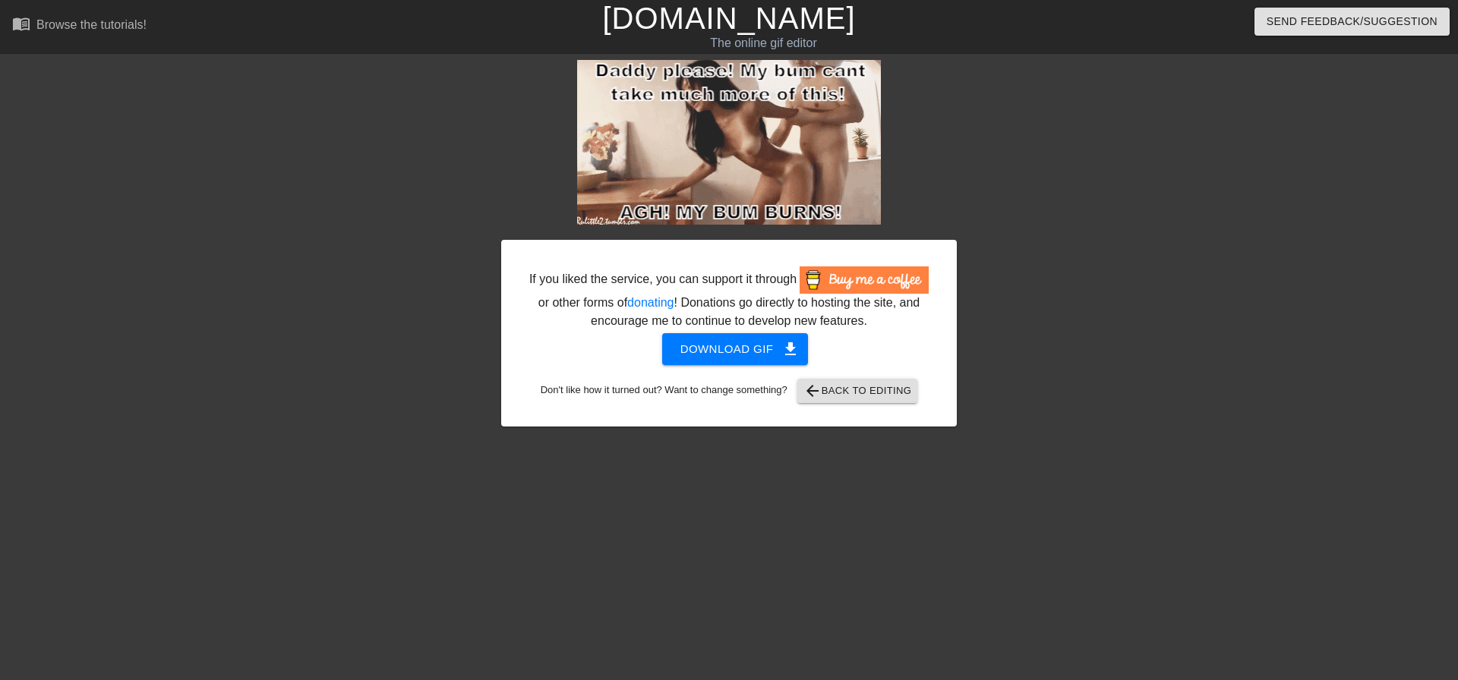
drag, startPoint x: 1080, startPoint y: 240, endPoint x: 560, endPoint y: 85, distance: 542.0
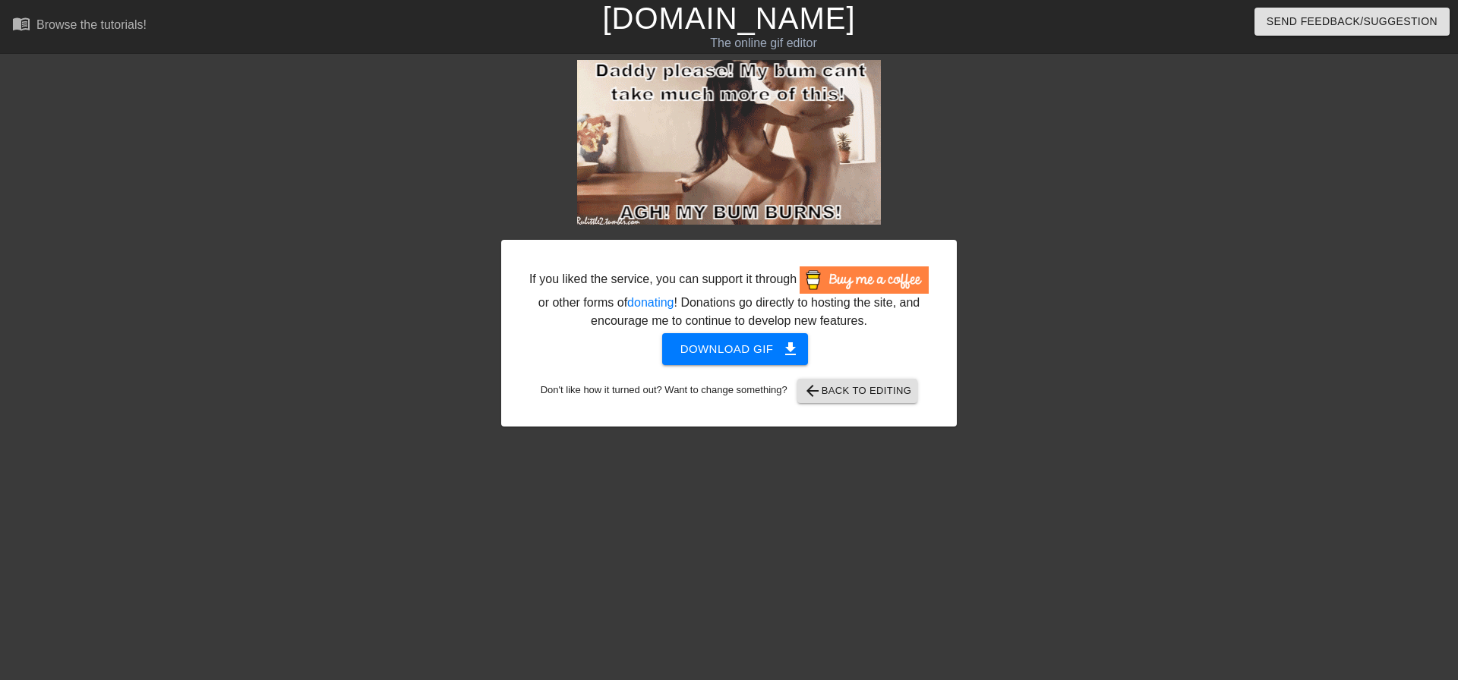
click at [1080, 240] on div at bounding box center [1089, 288] width 228 height 456
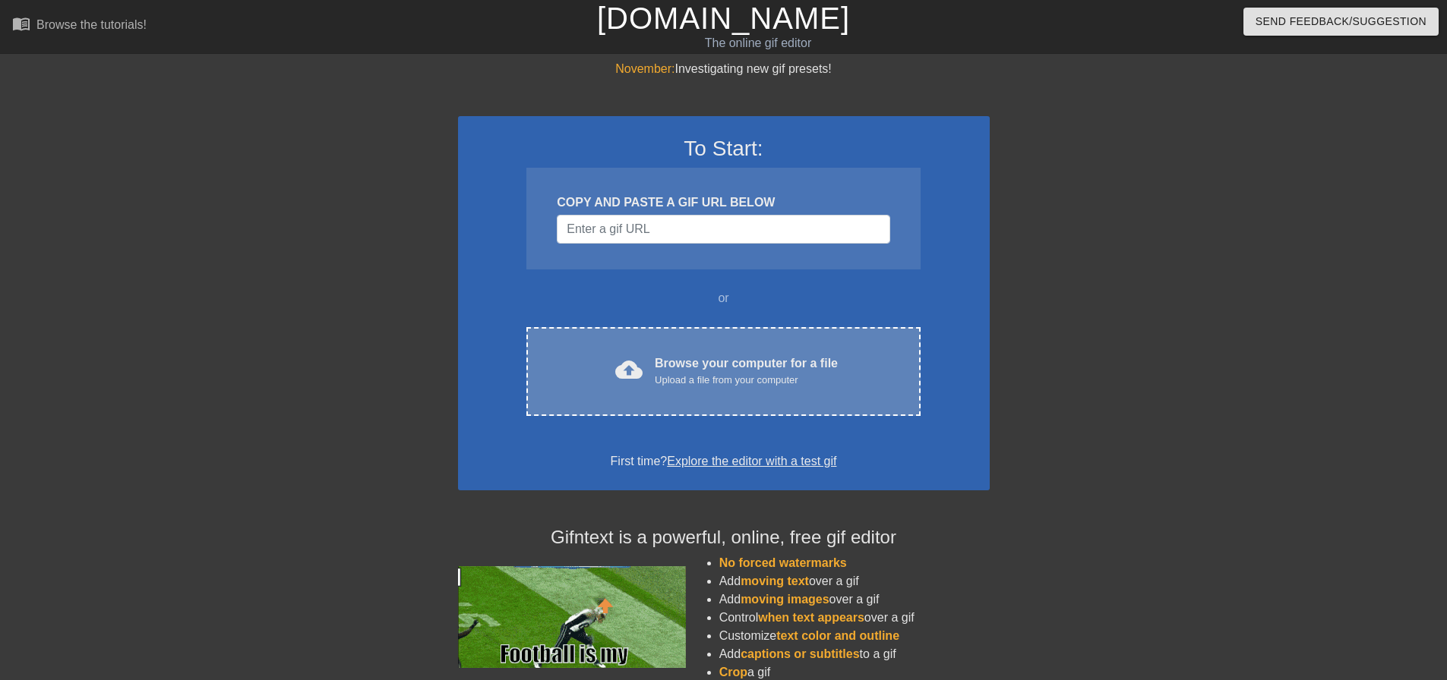
click at [819, 334] on div "cloud_upload Browse your computer for a file Upload a file from your computer C…" at bounding box center [722, 371] width 393 height 89
